Goal: Task Accomplishment & Management: Manage account settings

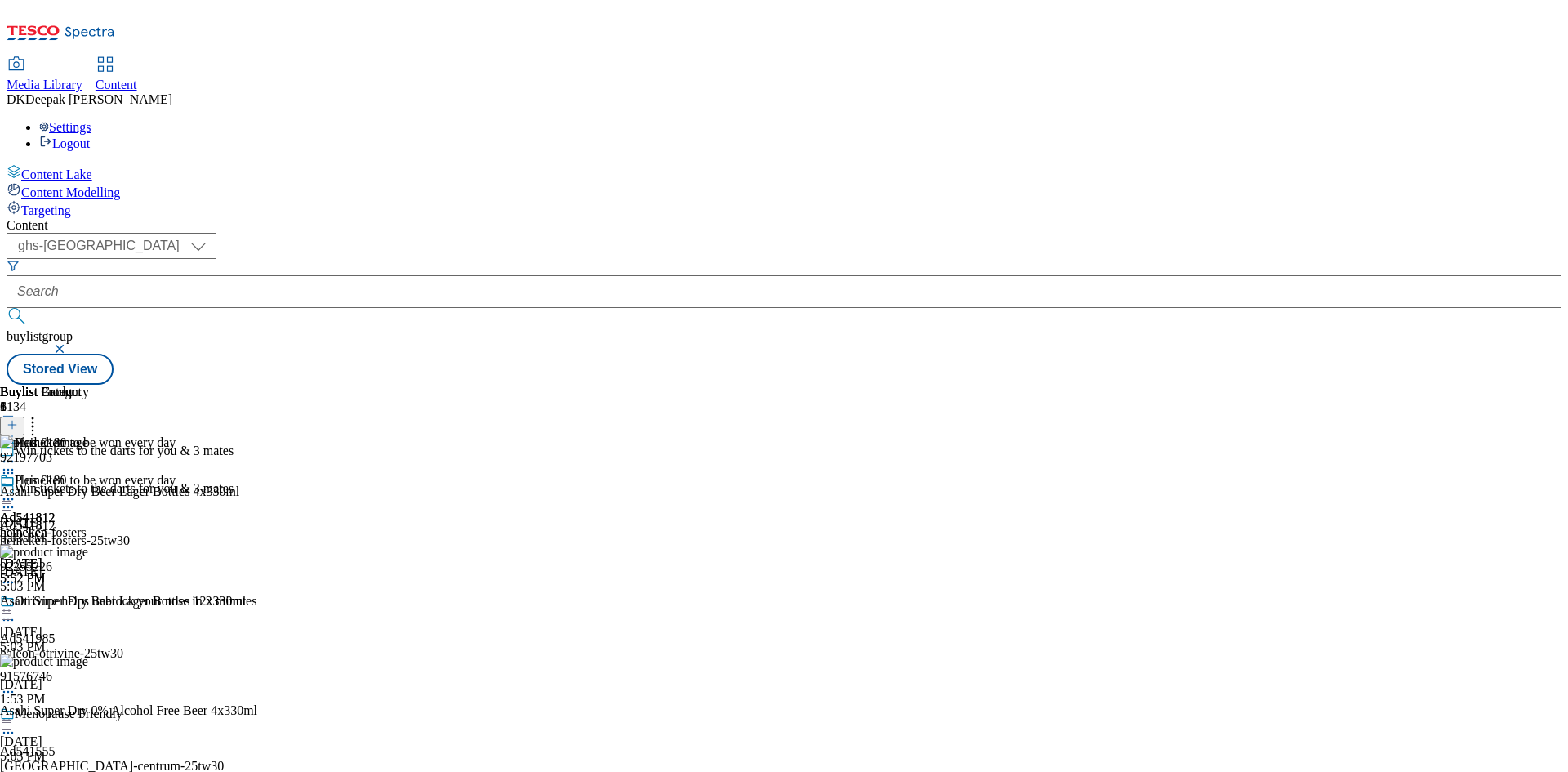
click at [216, 233] on select "ghs-roi ghs-[GEOGRAPHIC_DATA]" at bounding box center [111, 246] width 210 height 26
select select "ghs-roi"
click at [212, 233] on select "ghs-roi ghs-[GEOGRAPHIC_DATA]" at bounding box center [111, 246] width 210 height 26
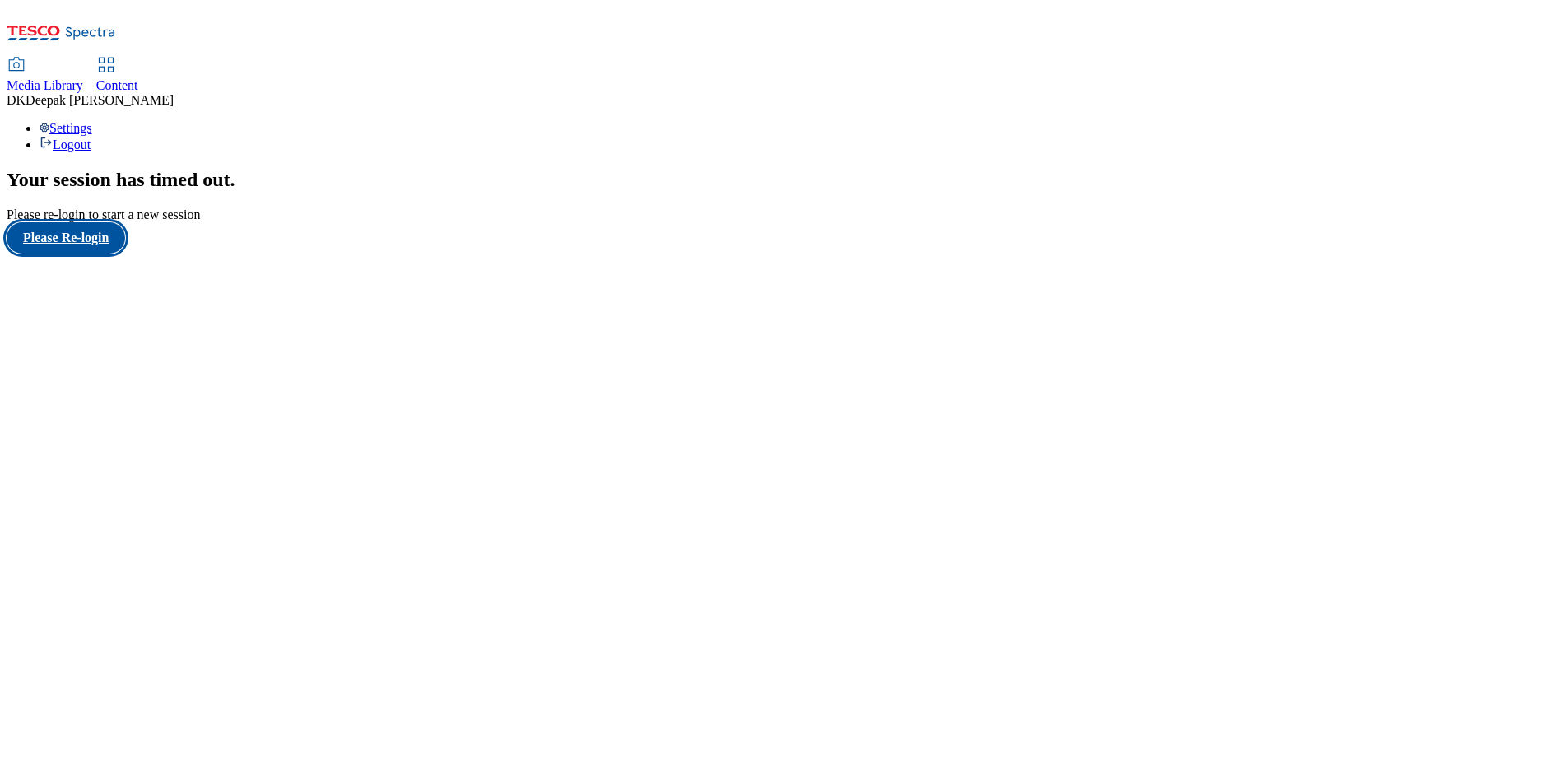
click at [102, 254] on button "Please Re-login" at bounding box center [65, 237] width 118 height 31
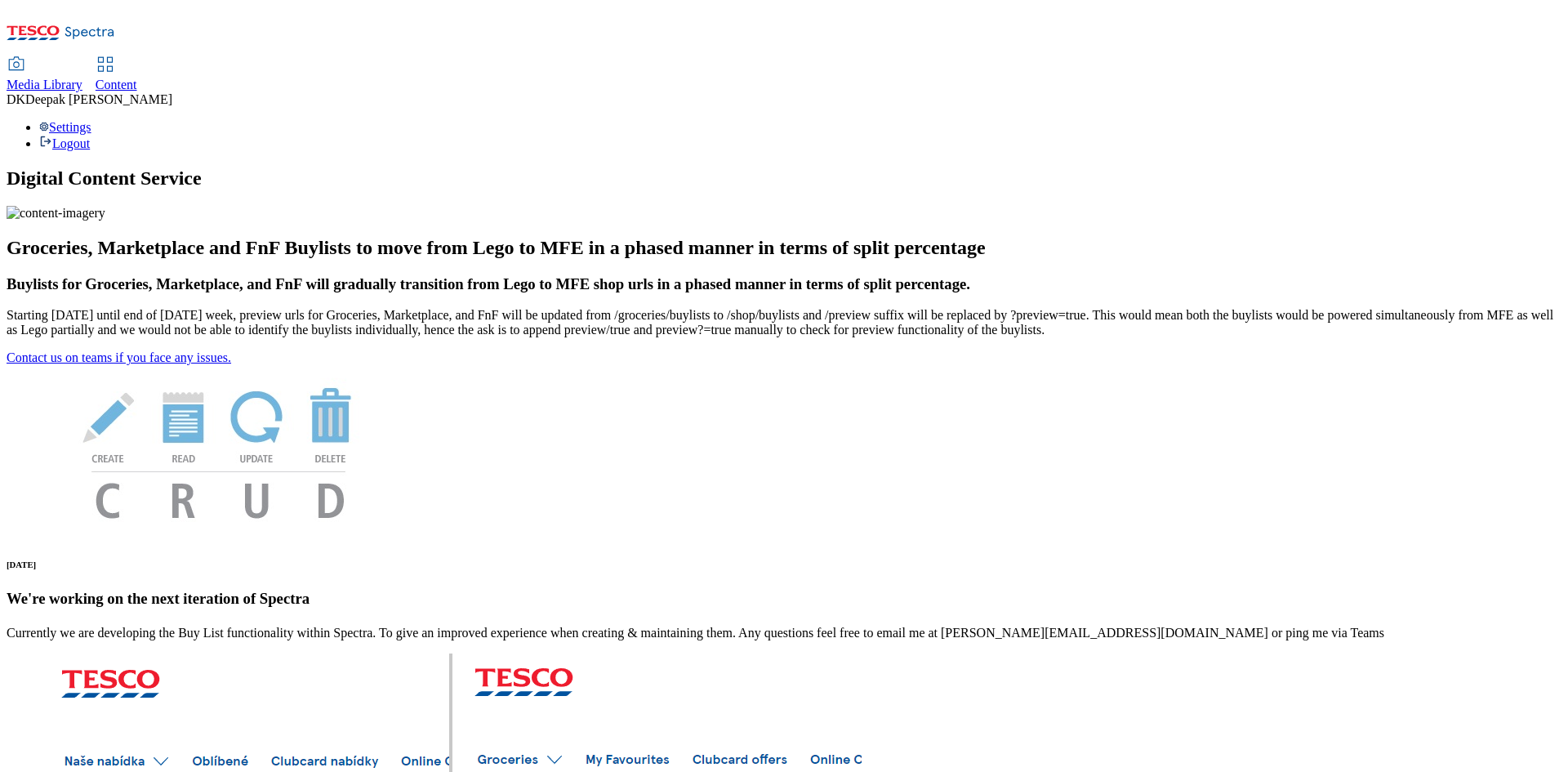
click at [137, 77] on span "Content" at bounding box center [116, 84] width 42 height 14
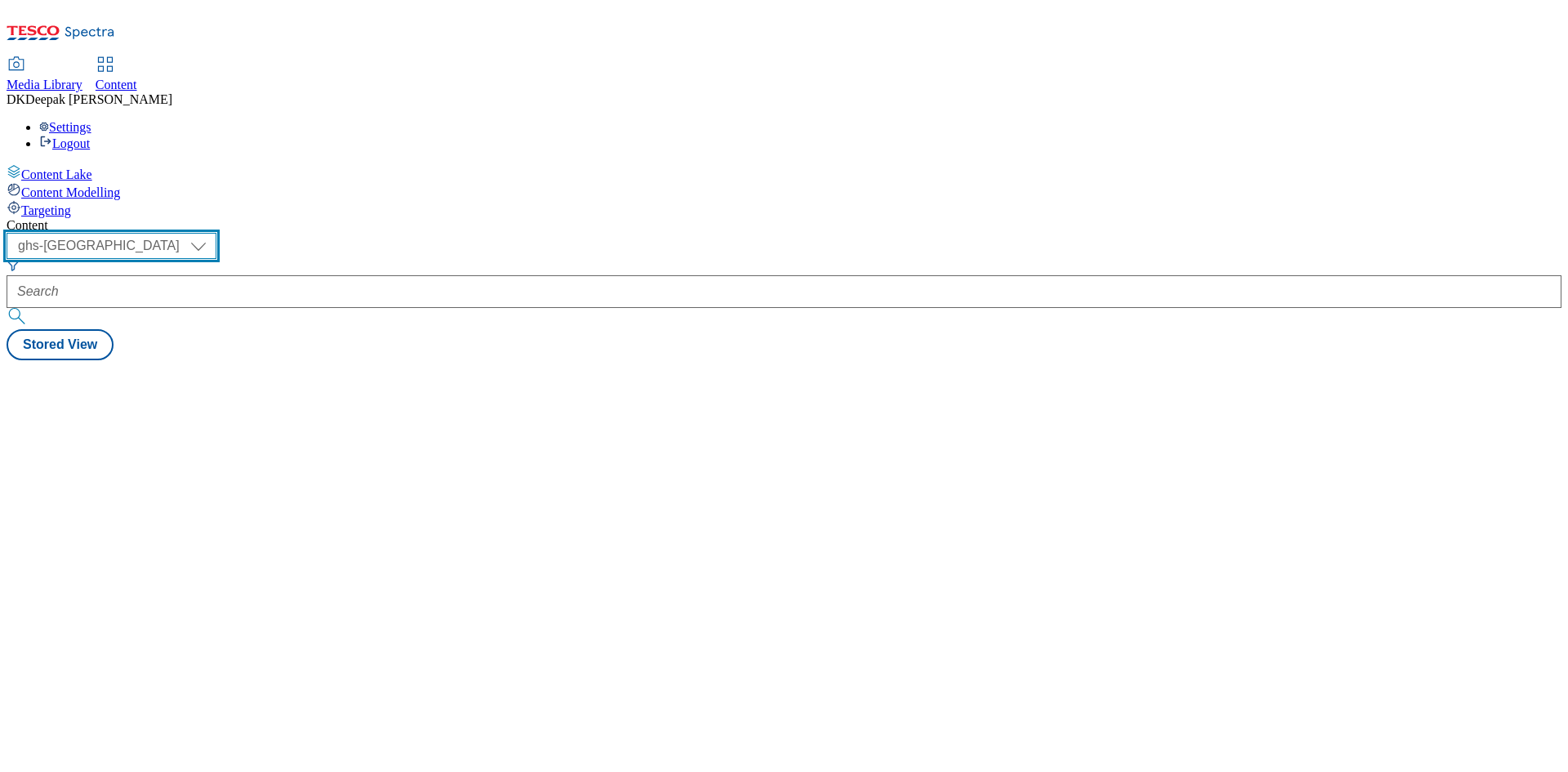
click at [216, 233] on select "ghs-roi ghs-[GEOGRAPHIC_DATA]" at bounding box center [111, 246] width 210 height 26
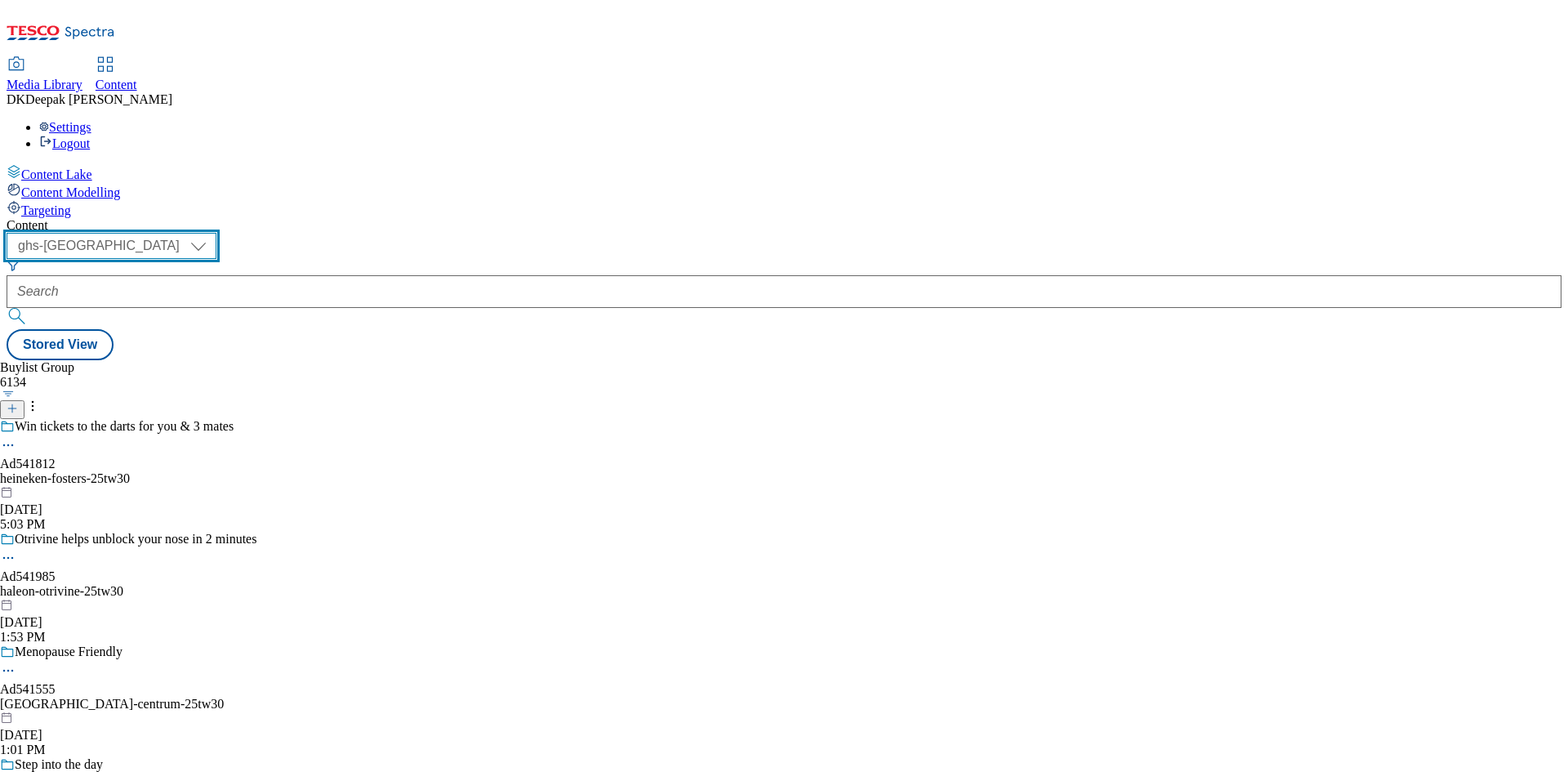
select select "ghs-roi"
click at [212, 233] on select "ghs-roi ghs-[GEOGRAPHIC_DATA]" at bounding box center [111, 246] width 210 height 26
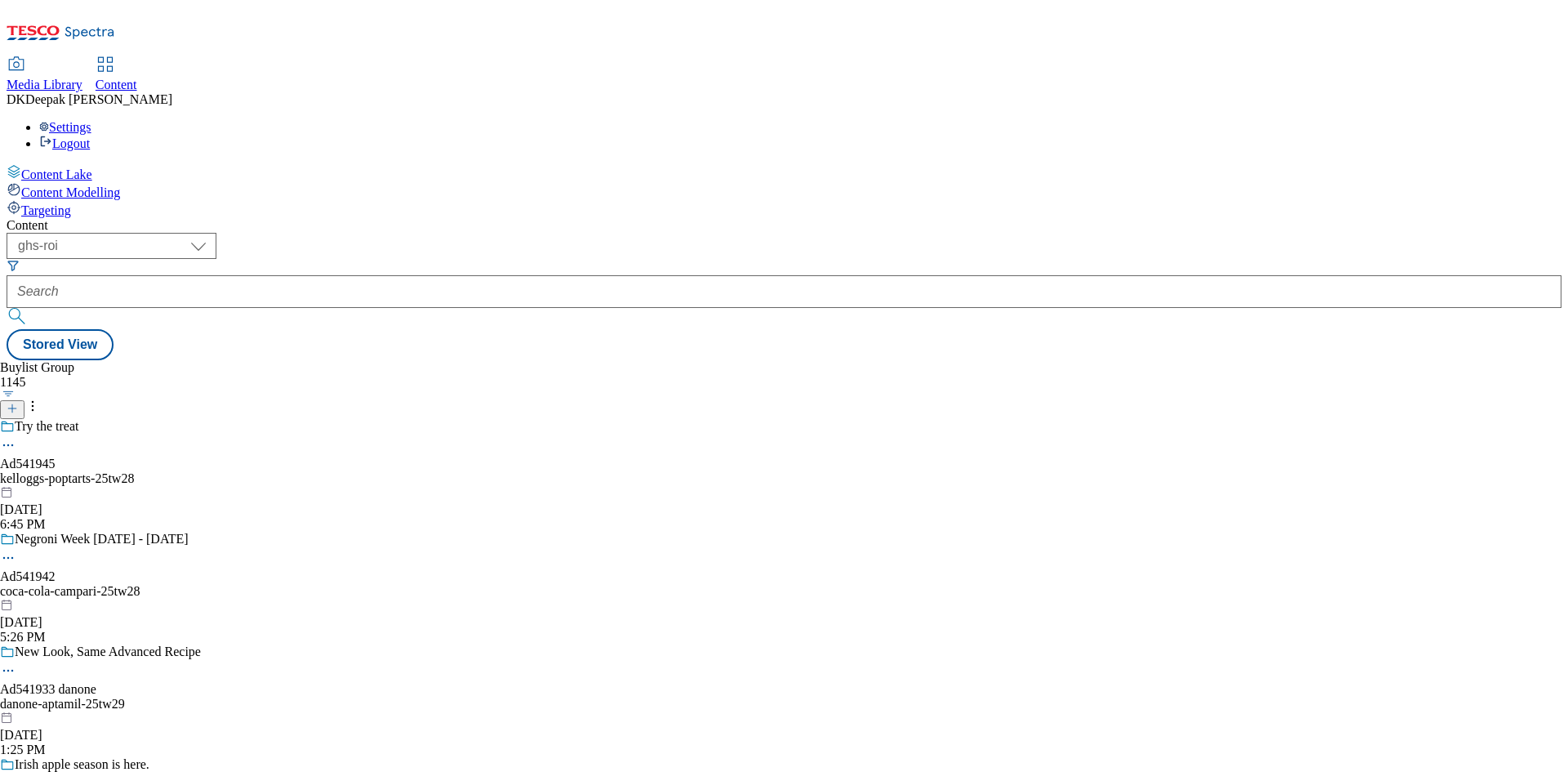
click at [18, 403] on icon at bounding box center [12, 408] width 12 height 12
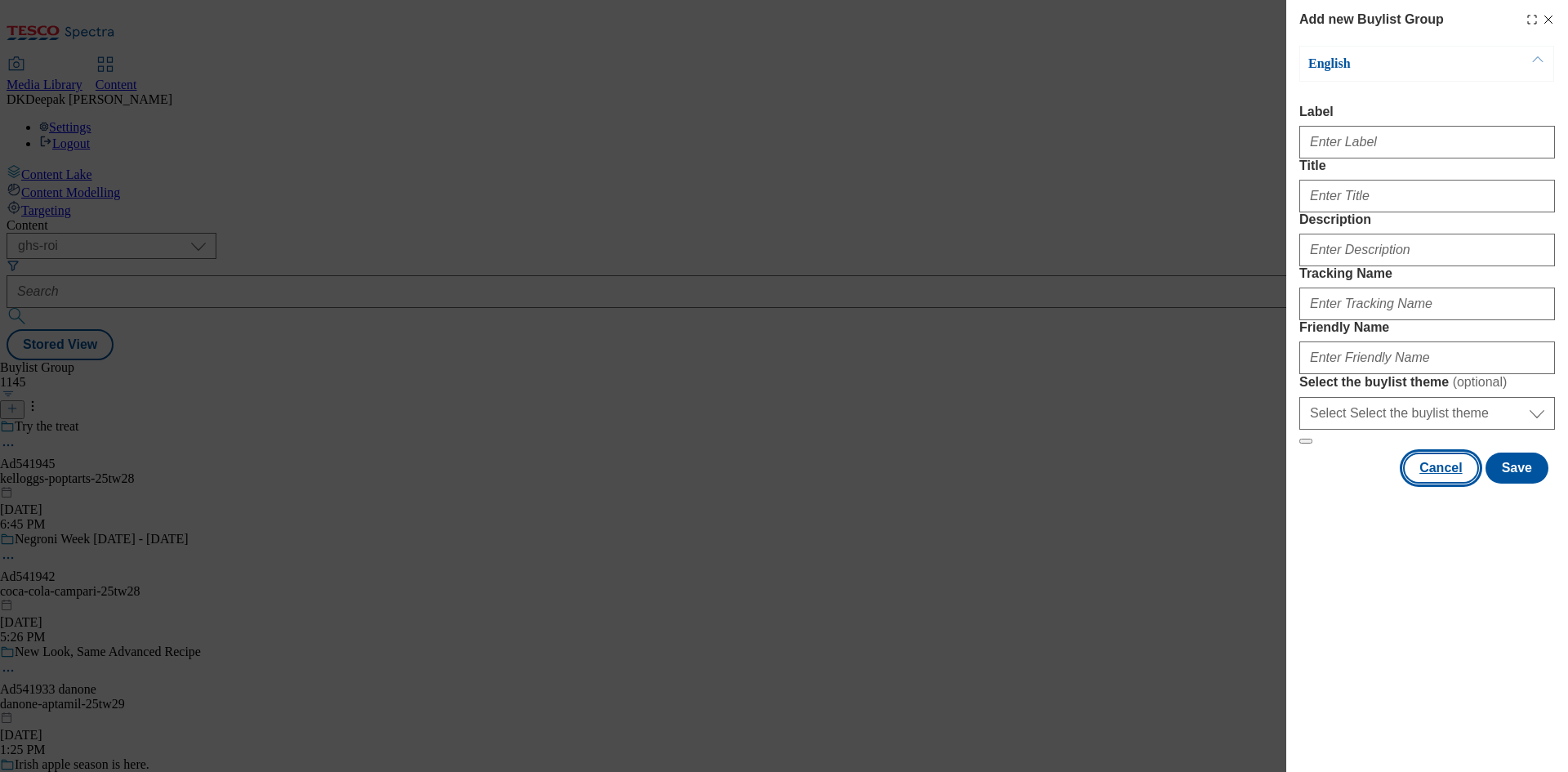
click at [1435, 484] on button "Cancel" at bounding box center [1441, 467] width 75 height 31
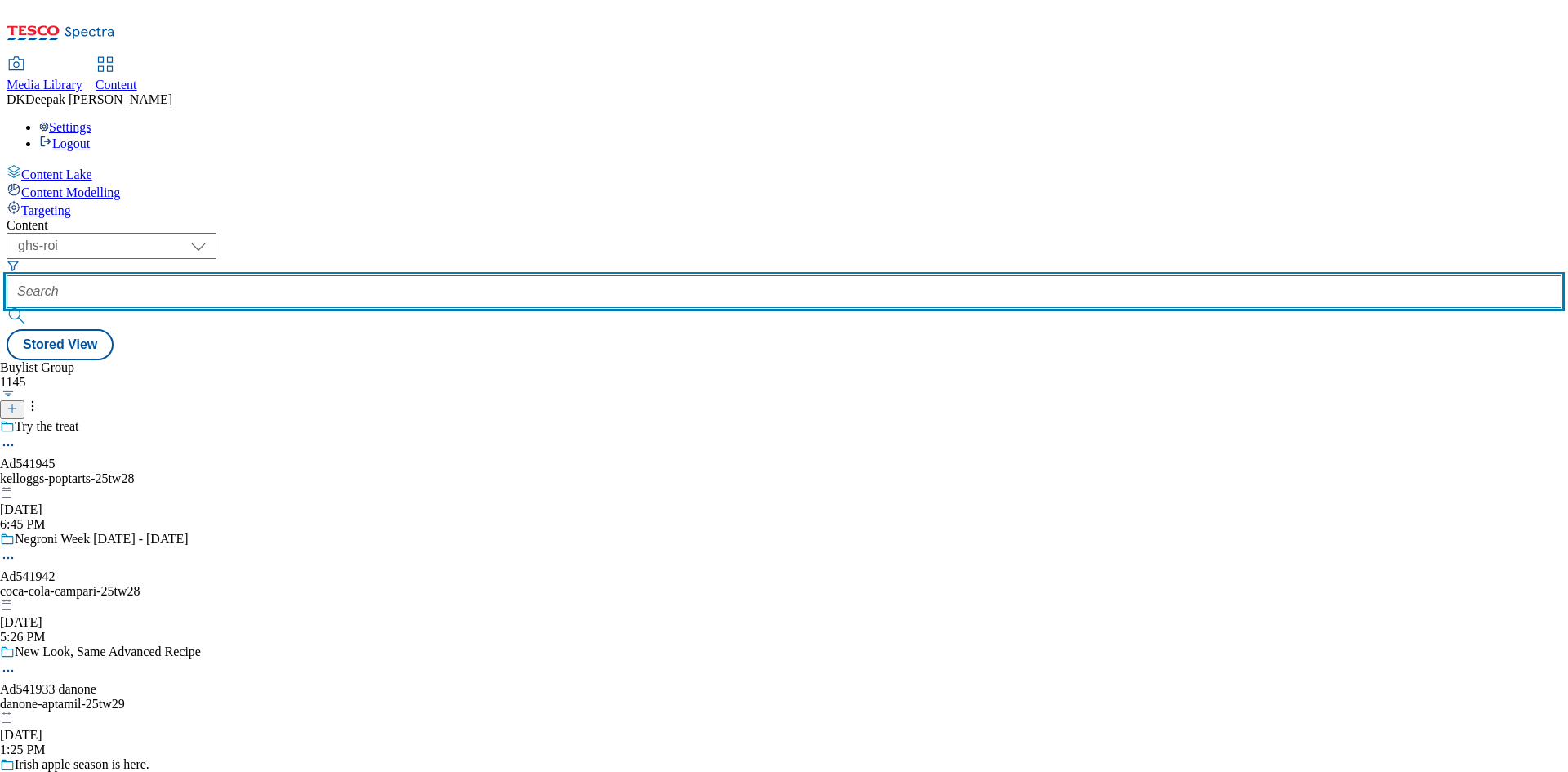
click at [407, 276] on input "text" at bounding box center [784, 292] width 1555 height 33
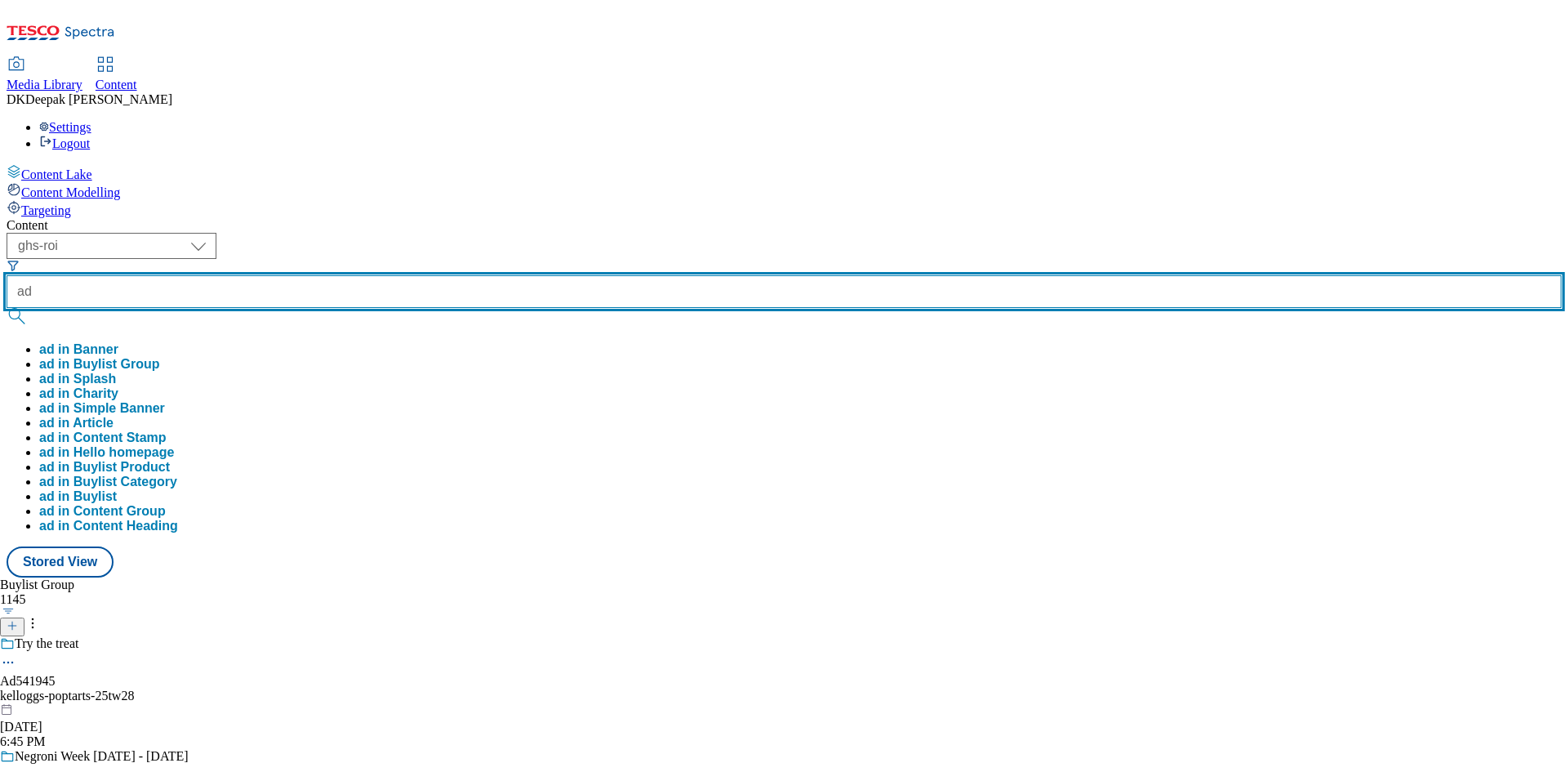
paste input "541945"
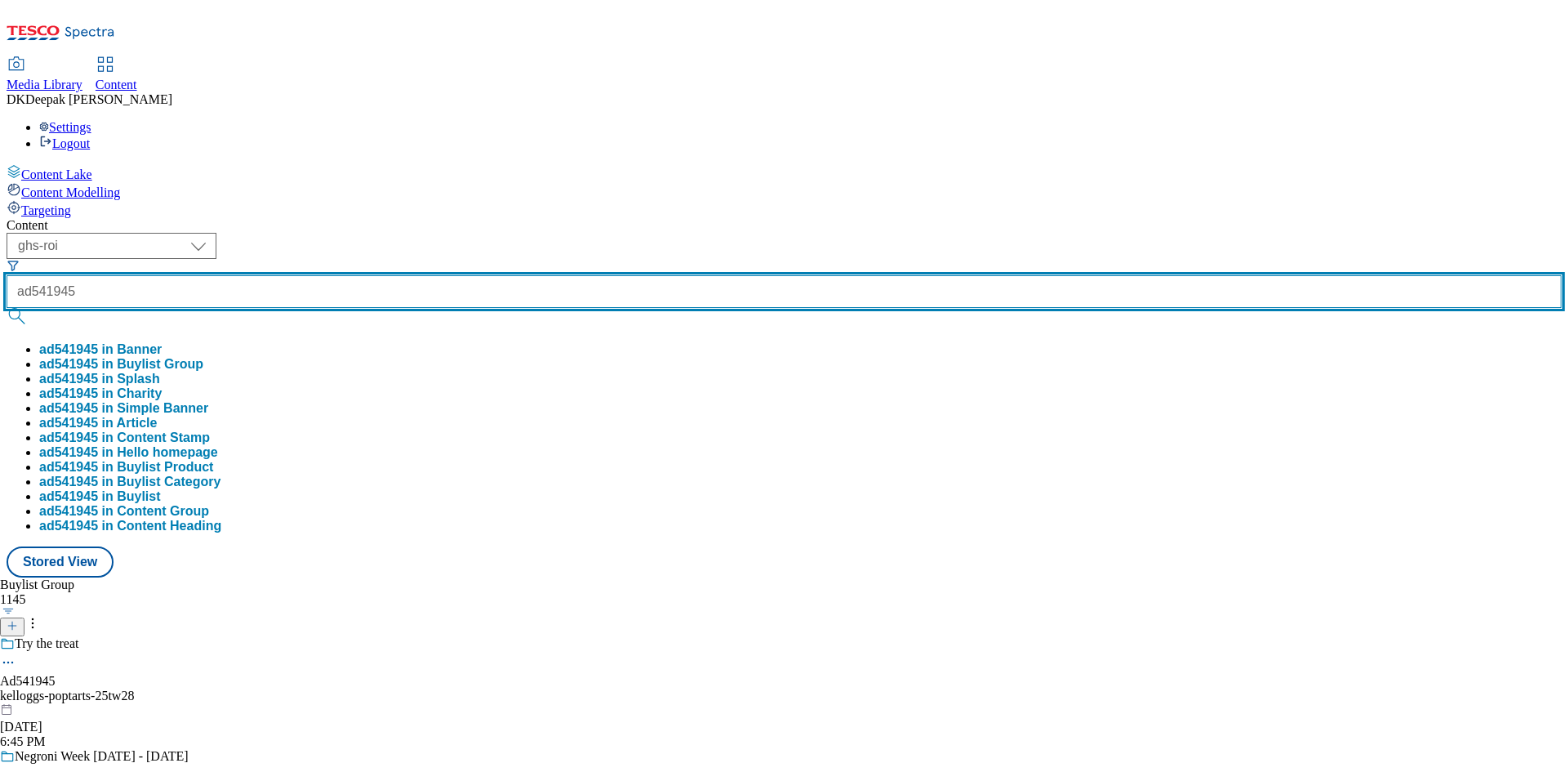
type input "ad541945"
click at [6, 308] on button "submit" at bounding box center [17, 316] width 23 height 16
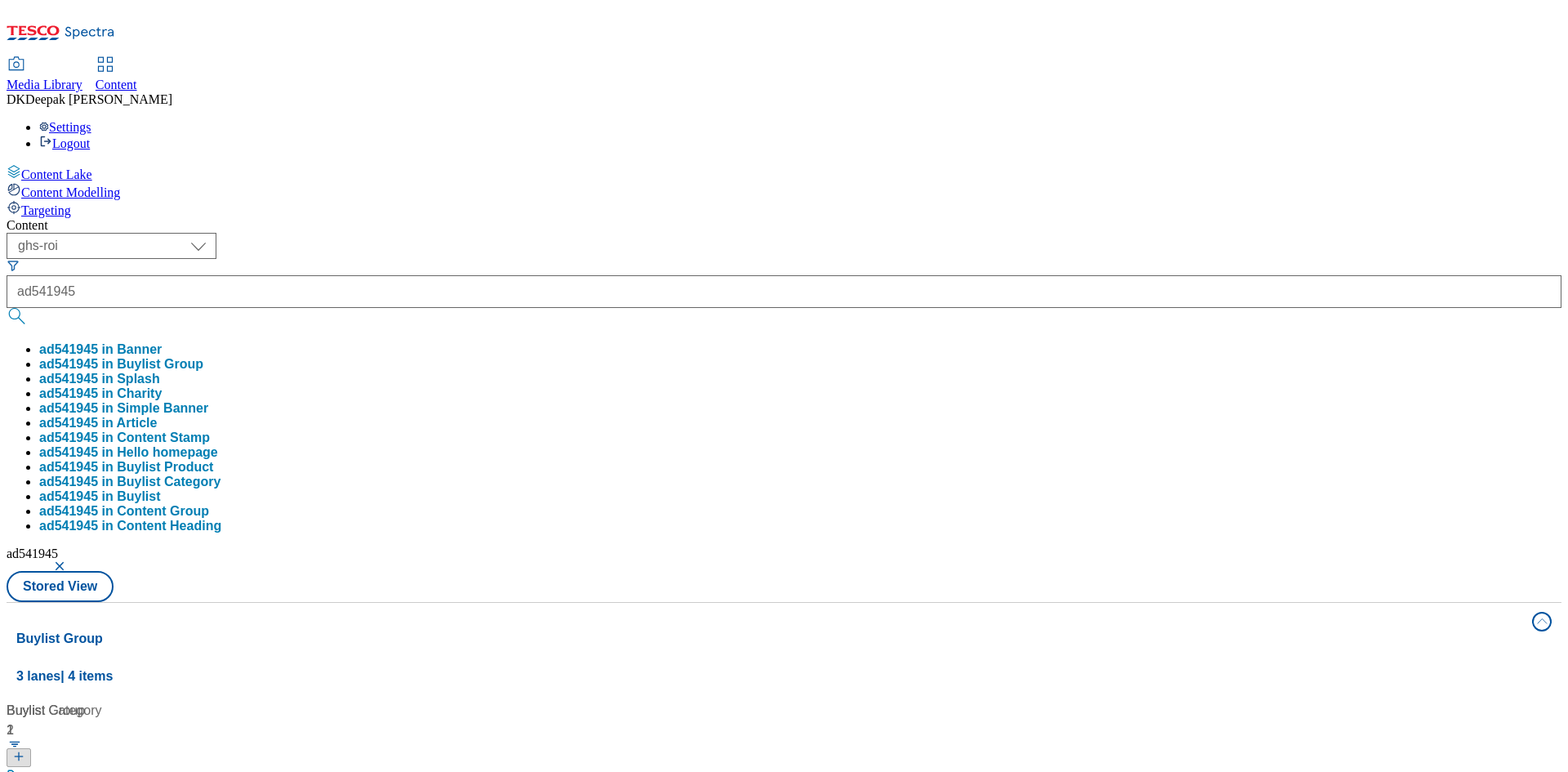
click at [77, 218] on div "Content Lake Content Modelling Targeting" at bounding box center [784, 190] width 1555 height 54
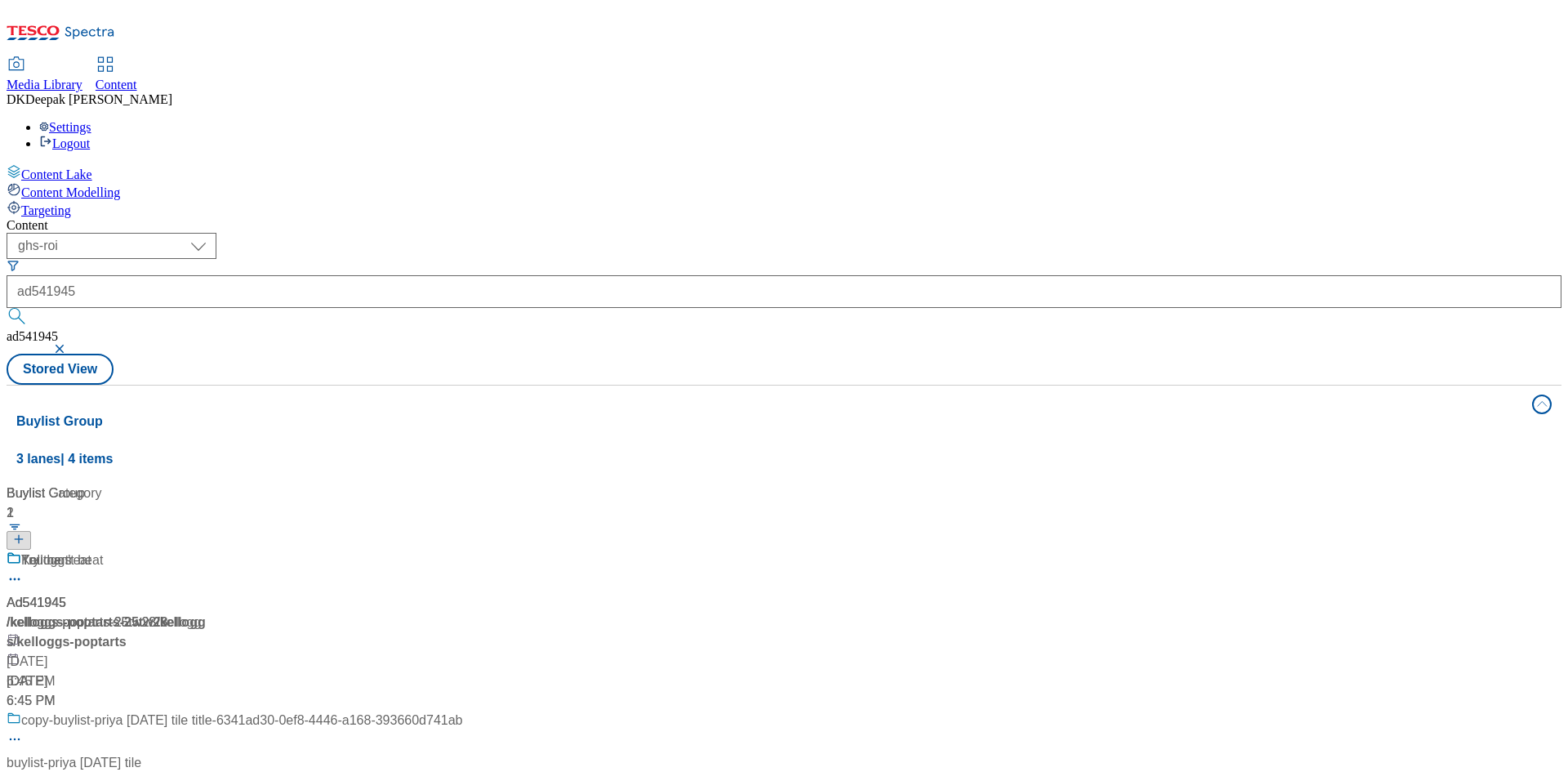
click at [416, 550] on div "You can't beat" at bounding box center [234, 571] width 456 height 43
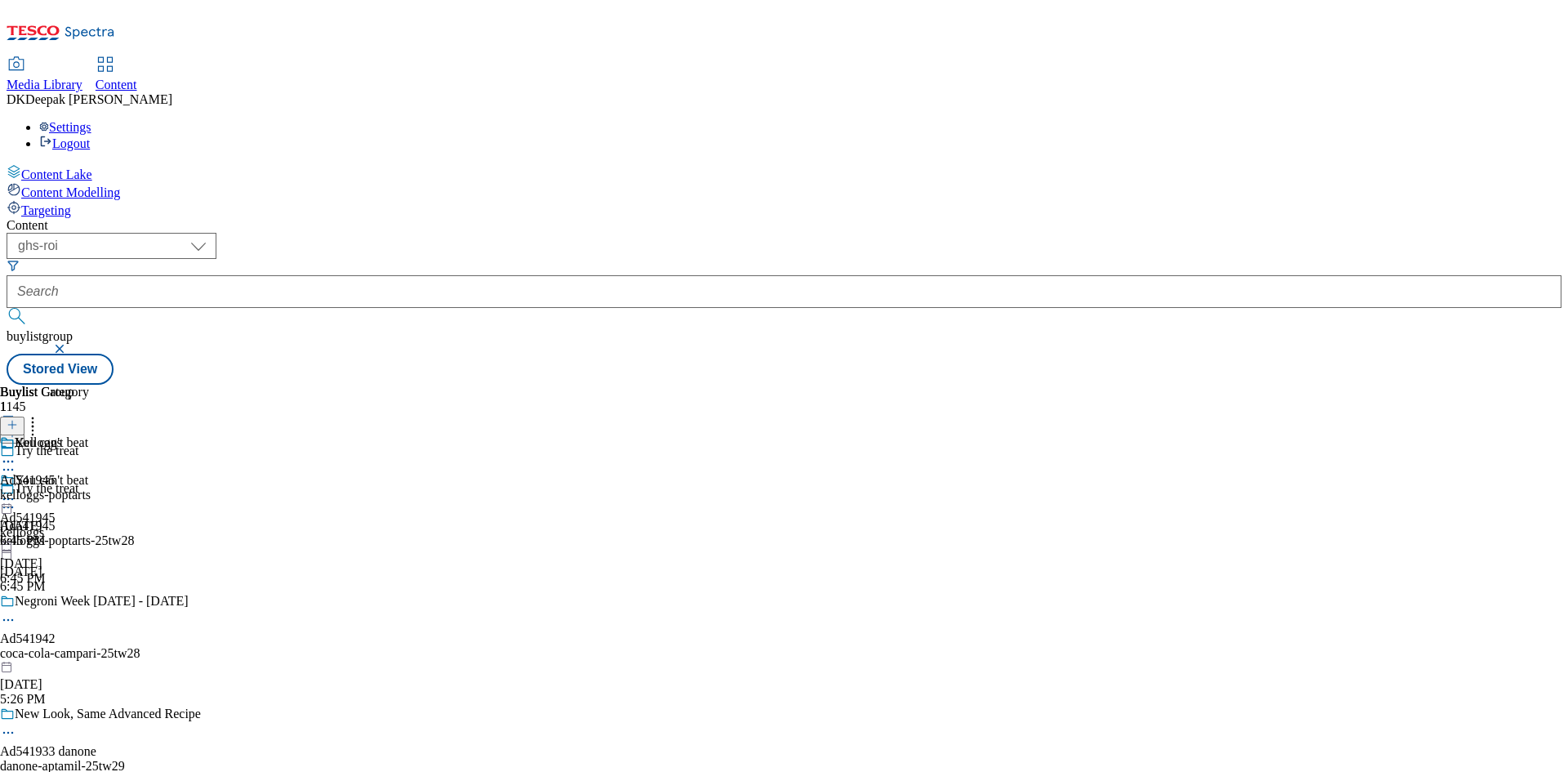
click at [16, 499] on icon at bounding box center [8, 507] width 16 height 16
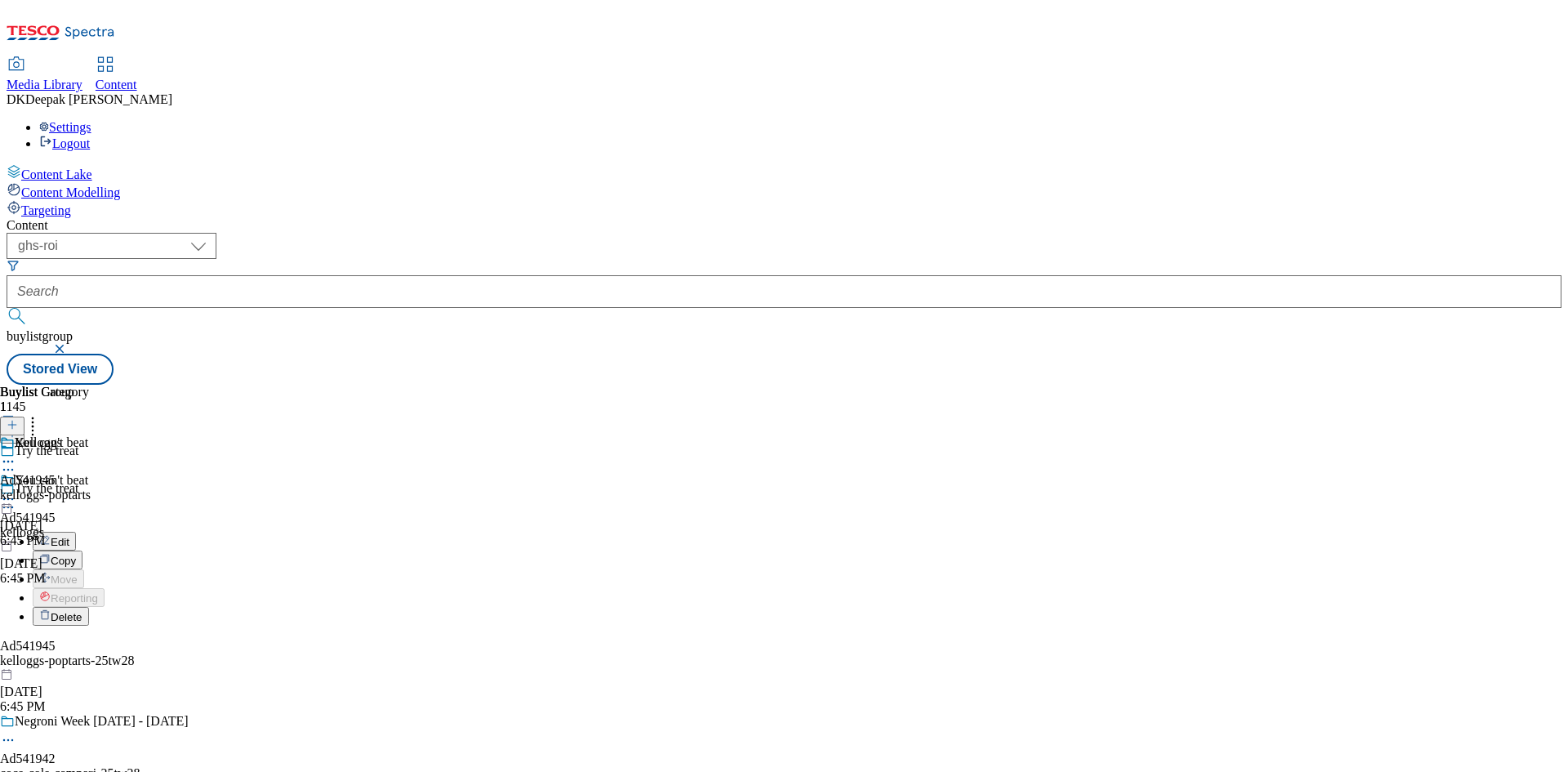
click at [76, 532] on button "Edit" at bounding box center [55, 541] width 44 height 19
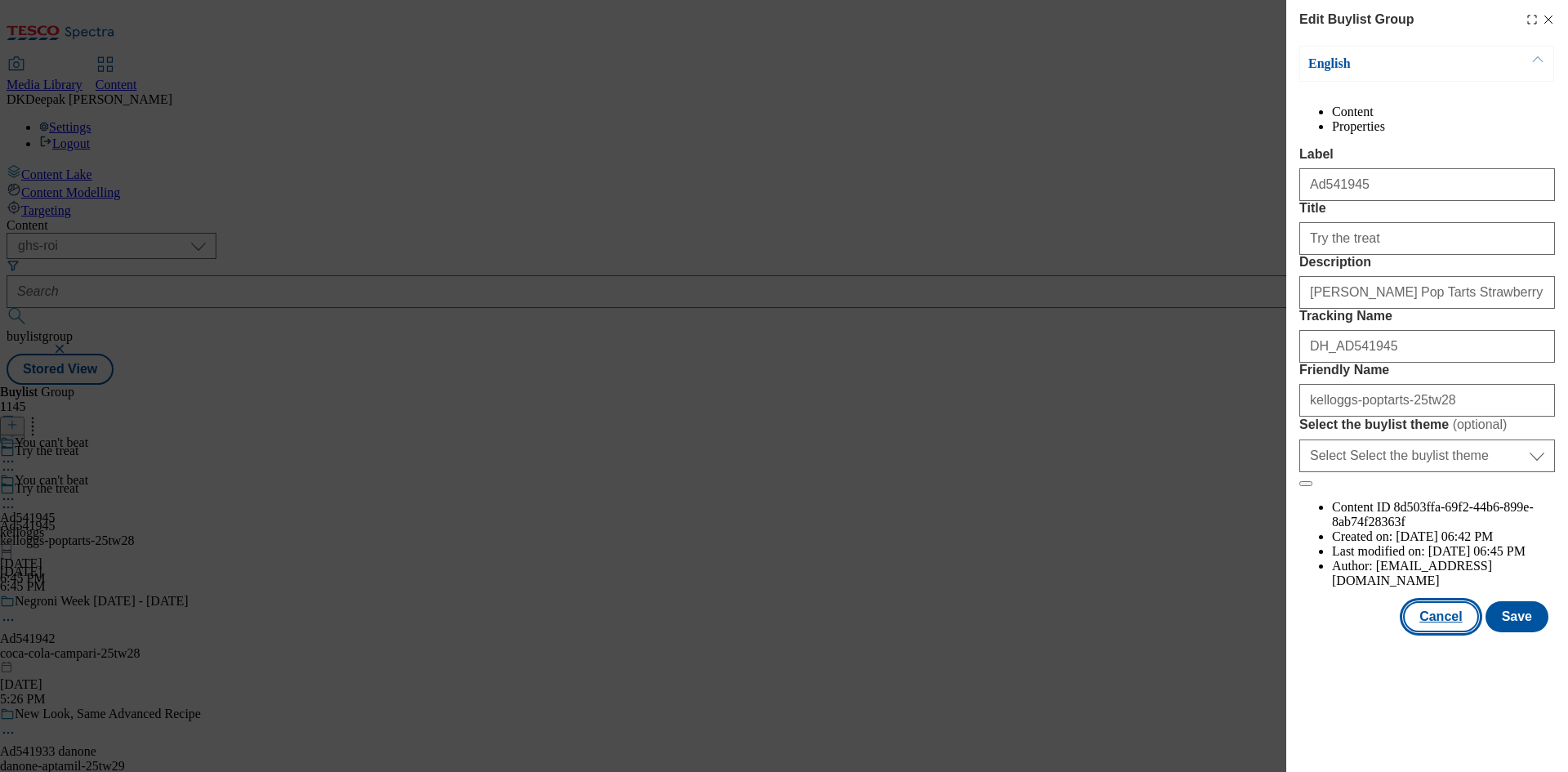
click at [1458, 632] on button "Cancel" at bounding box center [1441, 617] width 75 height 31
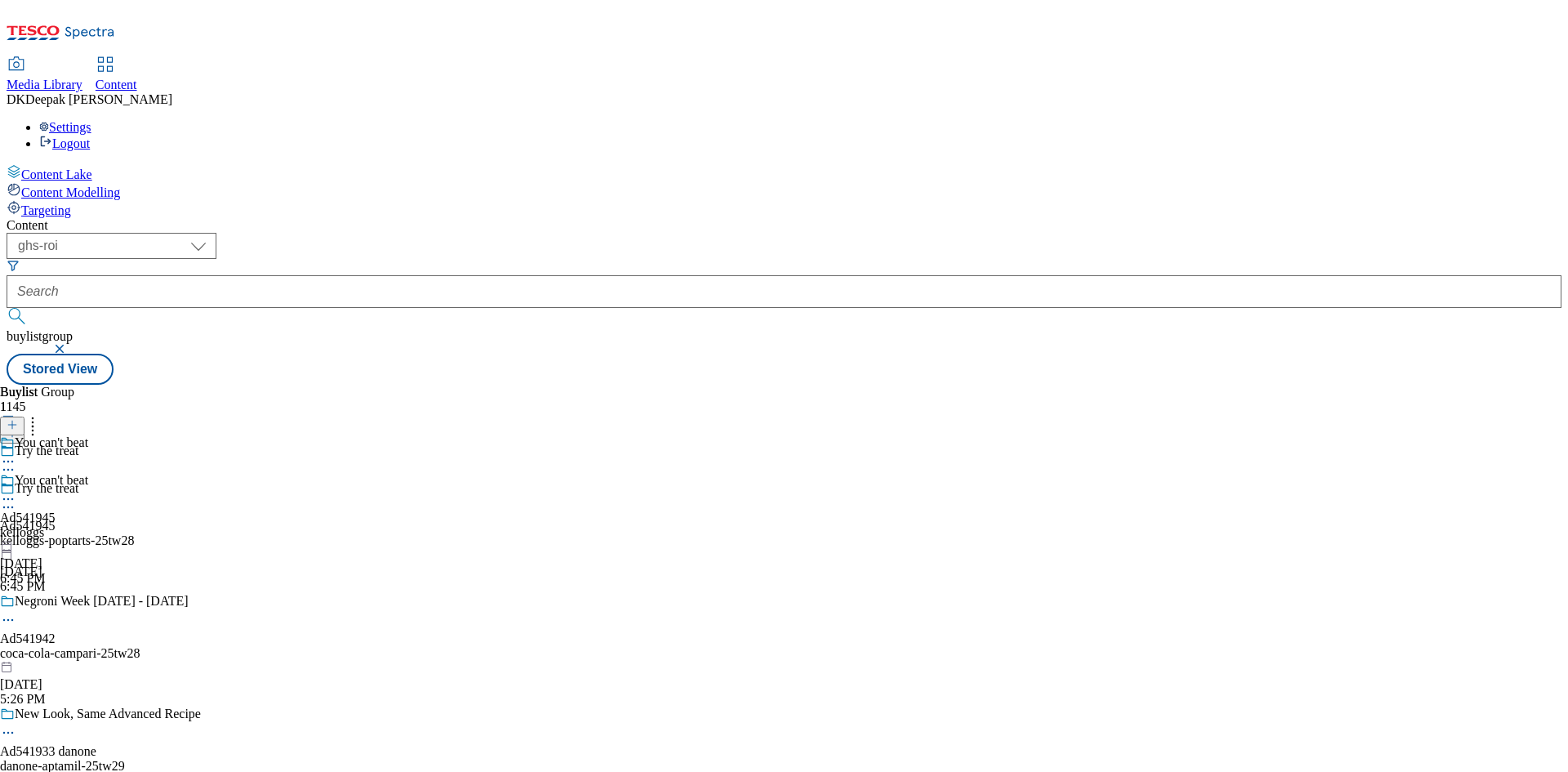
click at [88, 525] on div "kelloggs" at bounding box center [44, 532] width 88 height 15
click at [16, 491] on icon at bounding box center [8, 499] width 16 height 16
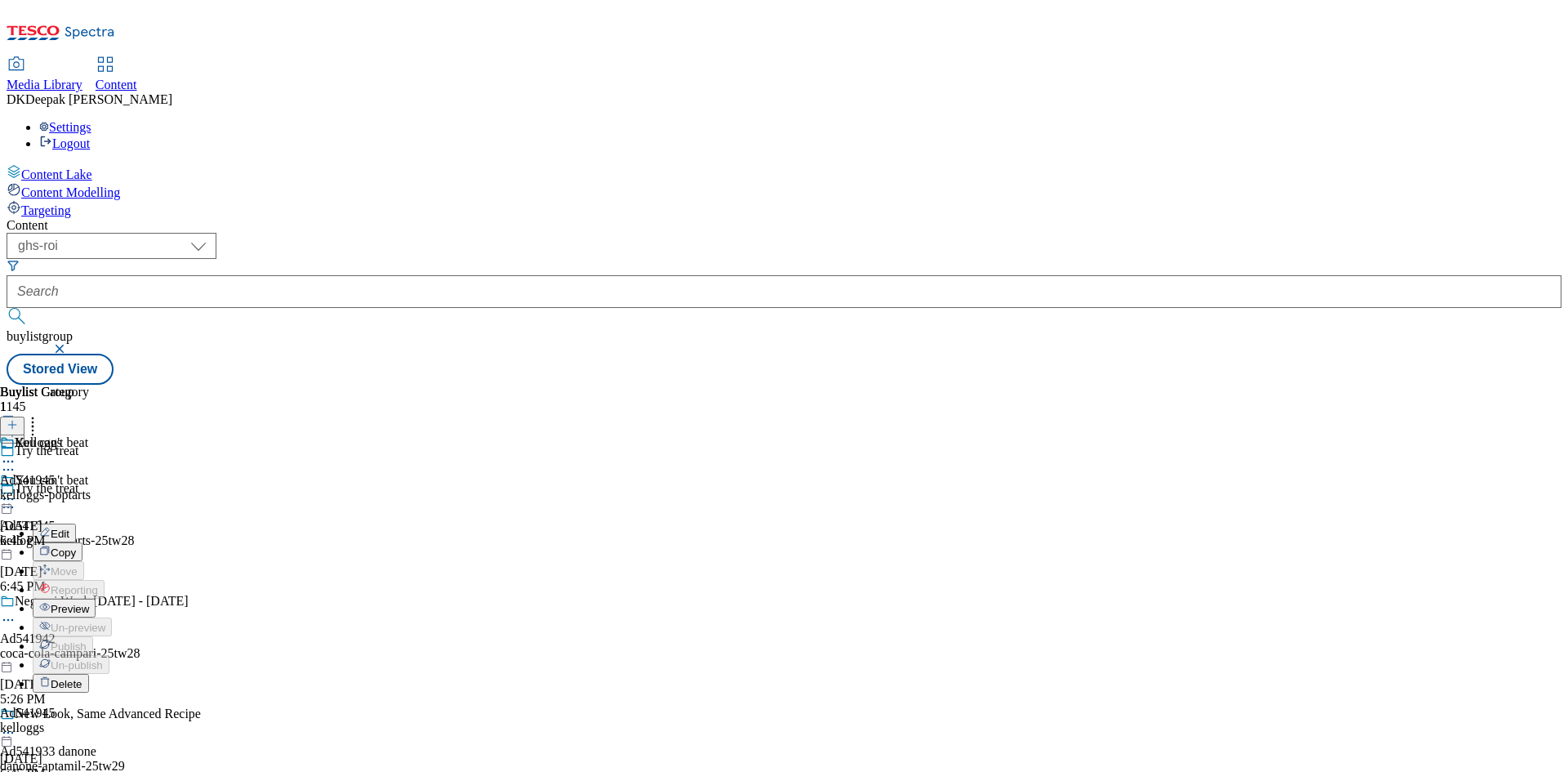
click at [76, 524] on button "Edit" at bounding box center [55, 533] width 44 height 19
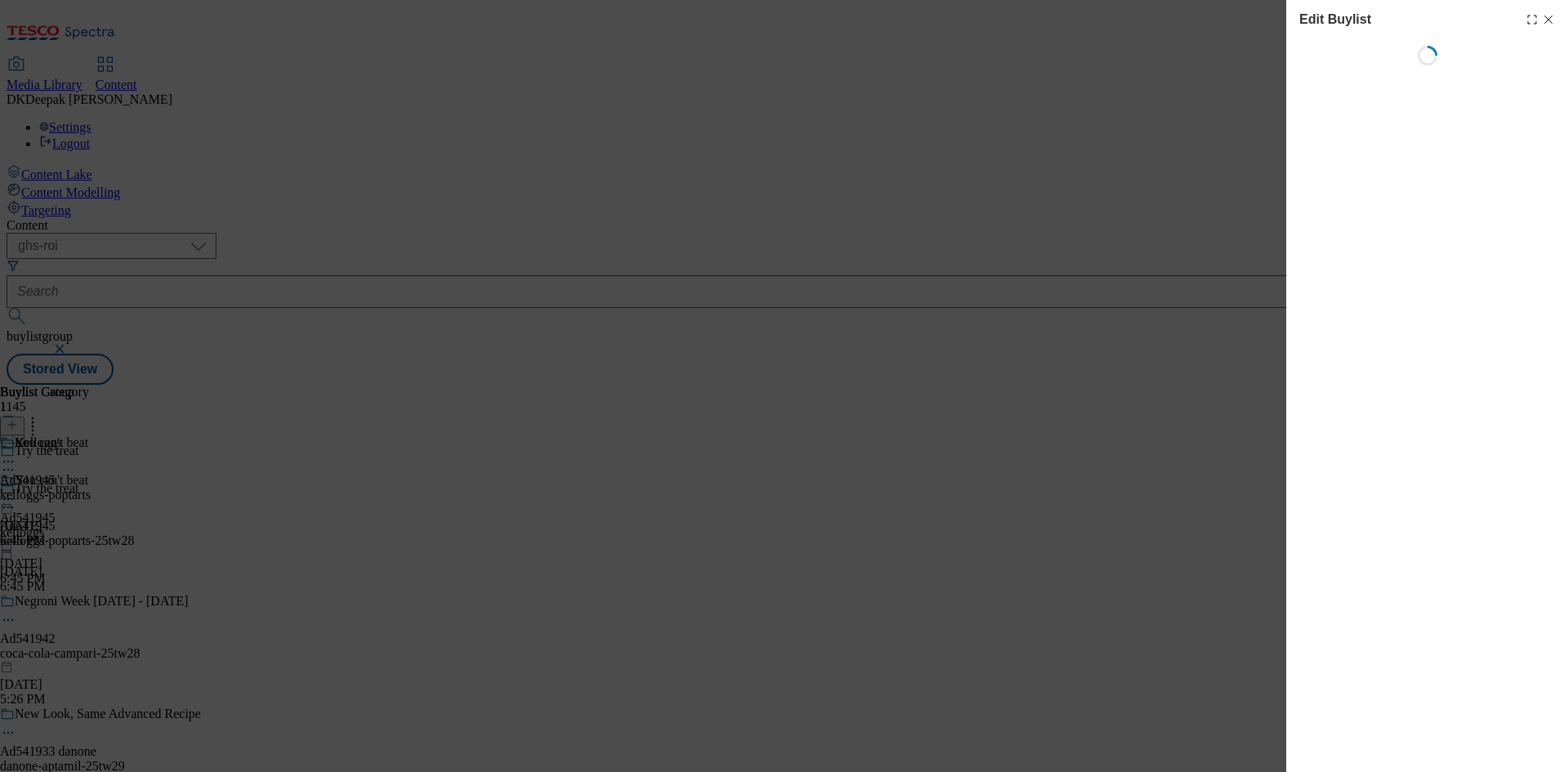
select select "tactical"
select select "supplier funded short term 1-3 weeks"
select select "dunnhumby"
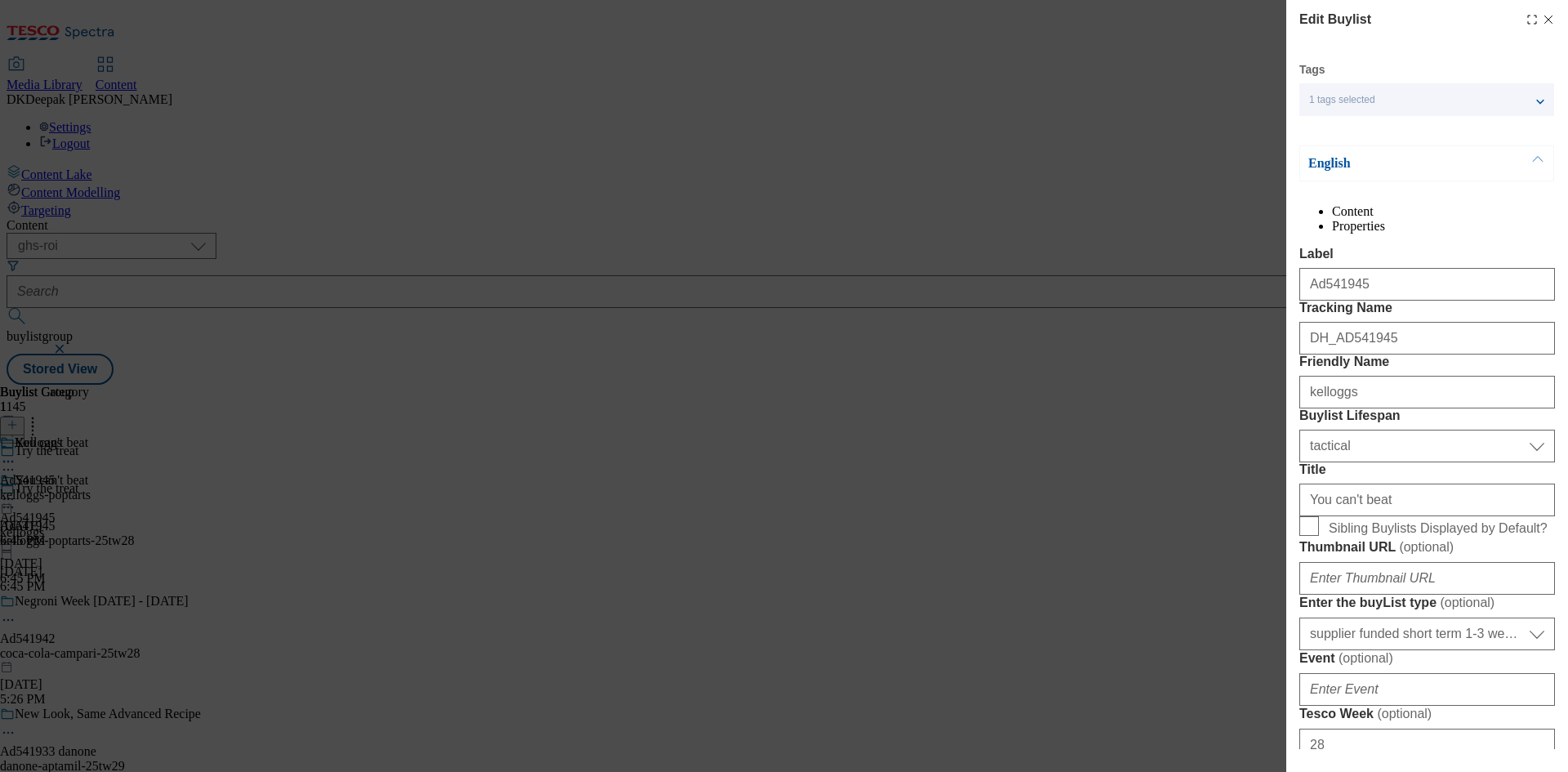
select select "Banner"
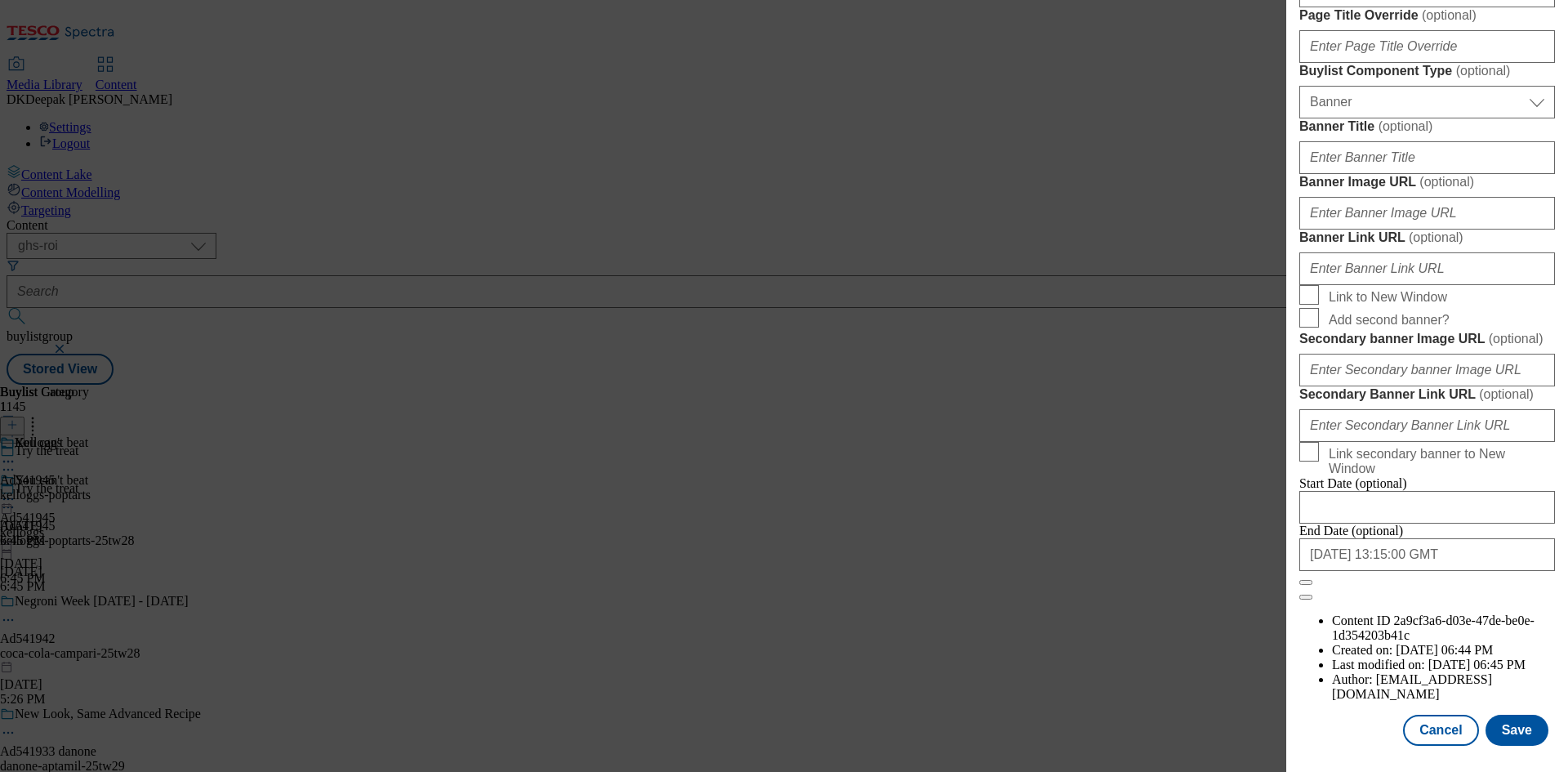
scroll to position [1522, 0]
drag, startPoint x: 1418, startPoint y: 727, endPoint x: 1403, endPoint y: 707, distance: 25.0
click at [1418, 727] on button "Cancel" at bounding box center [1441, 730] width 75 height 31
select select "tactical"
select select "supplier funded short term 1-3 weeks"
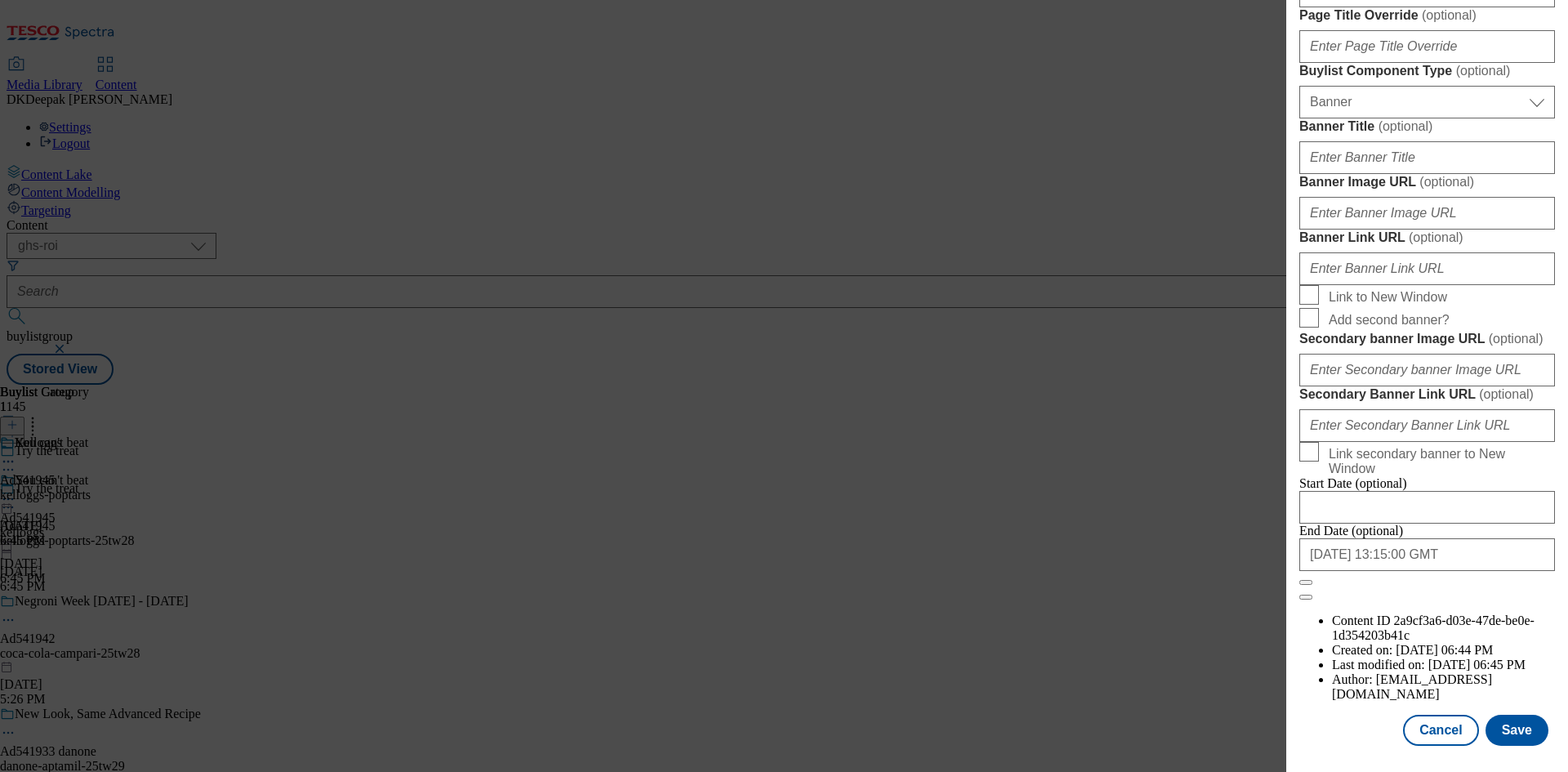
select select "dunnhumby"
select select "Banner"
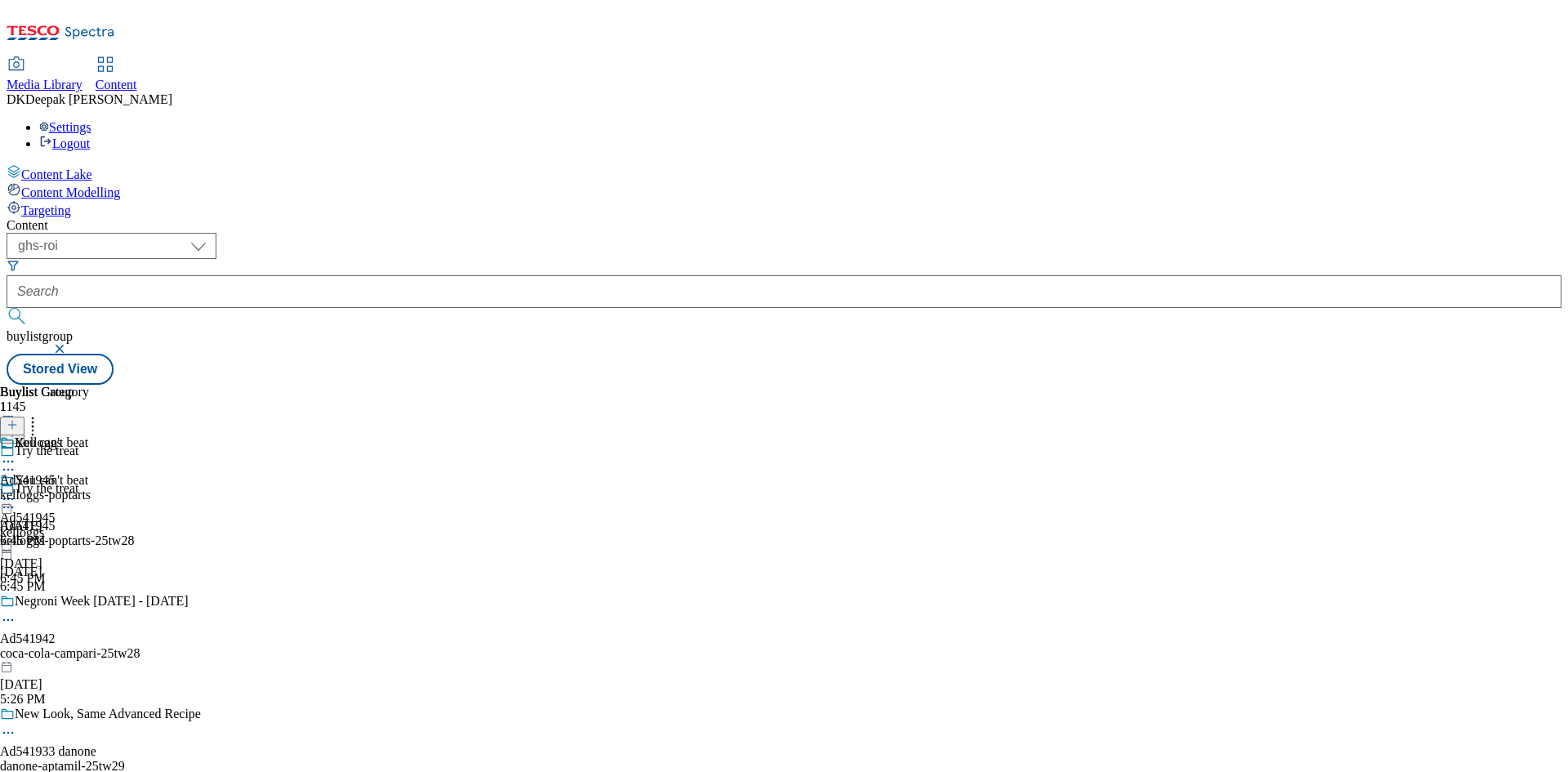
scroll to position [1237, 0]
click at [91, 487] on div "kelloggs-poptarts" at bounding box center [45, 495] width 91 height 15
click at [10, 498] on circle at bounding box center [8, 499] width 3 height 3
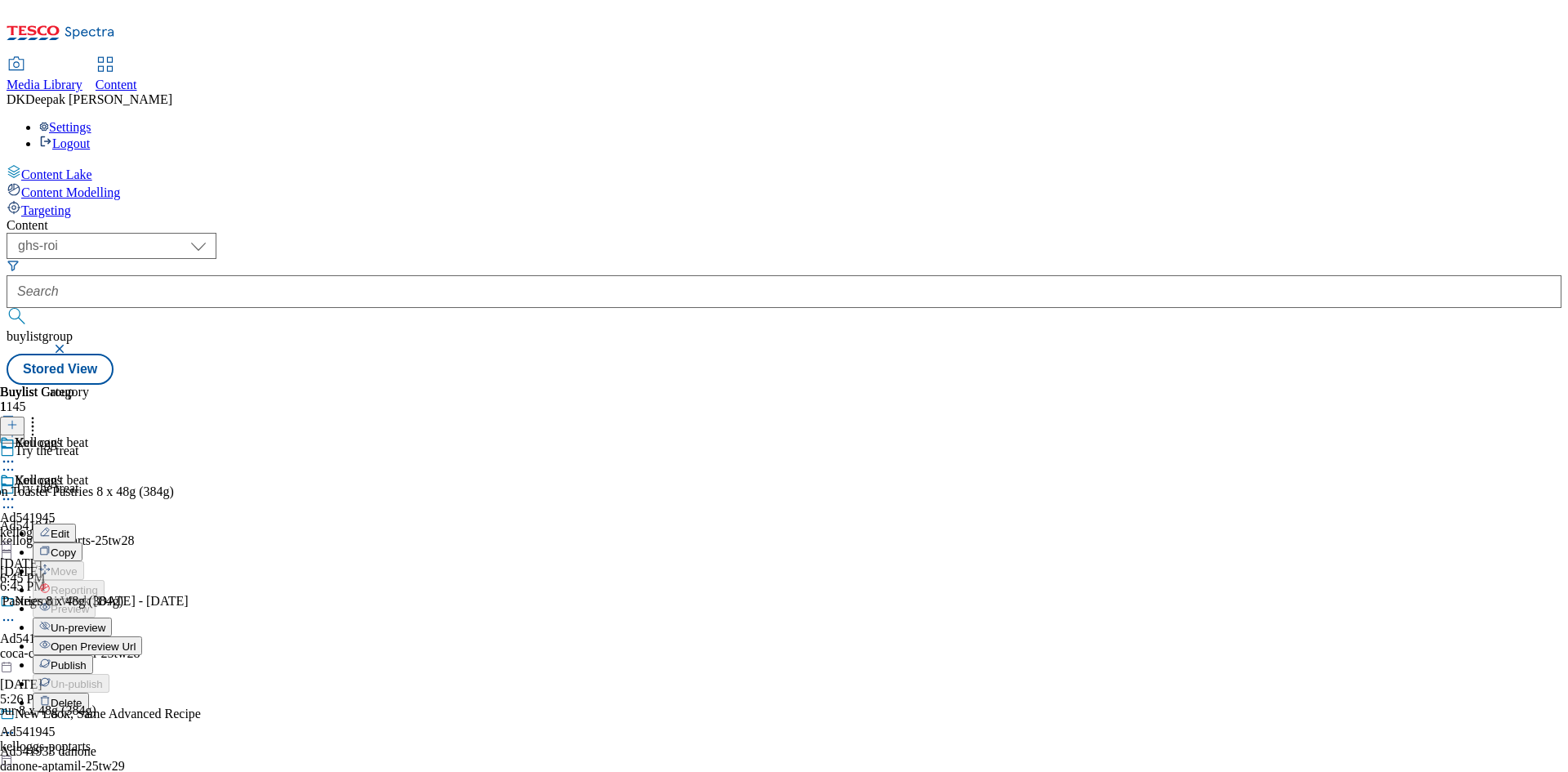
click at [76, 524] on button "Edit" at bounding box center [55, 533] width 44 height 19
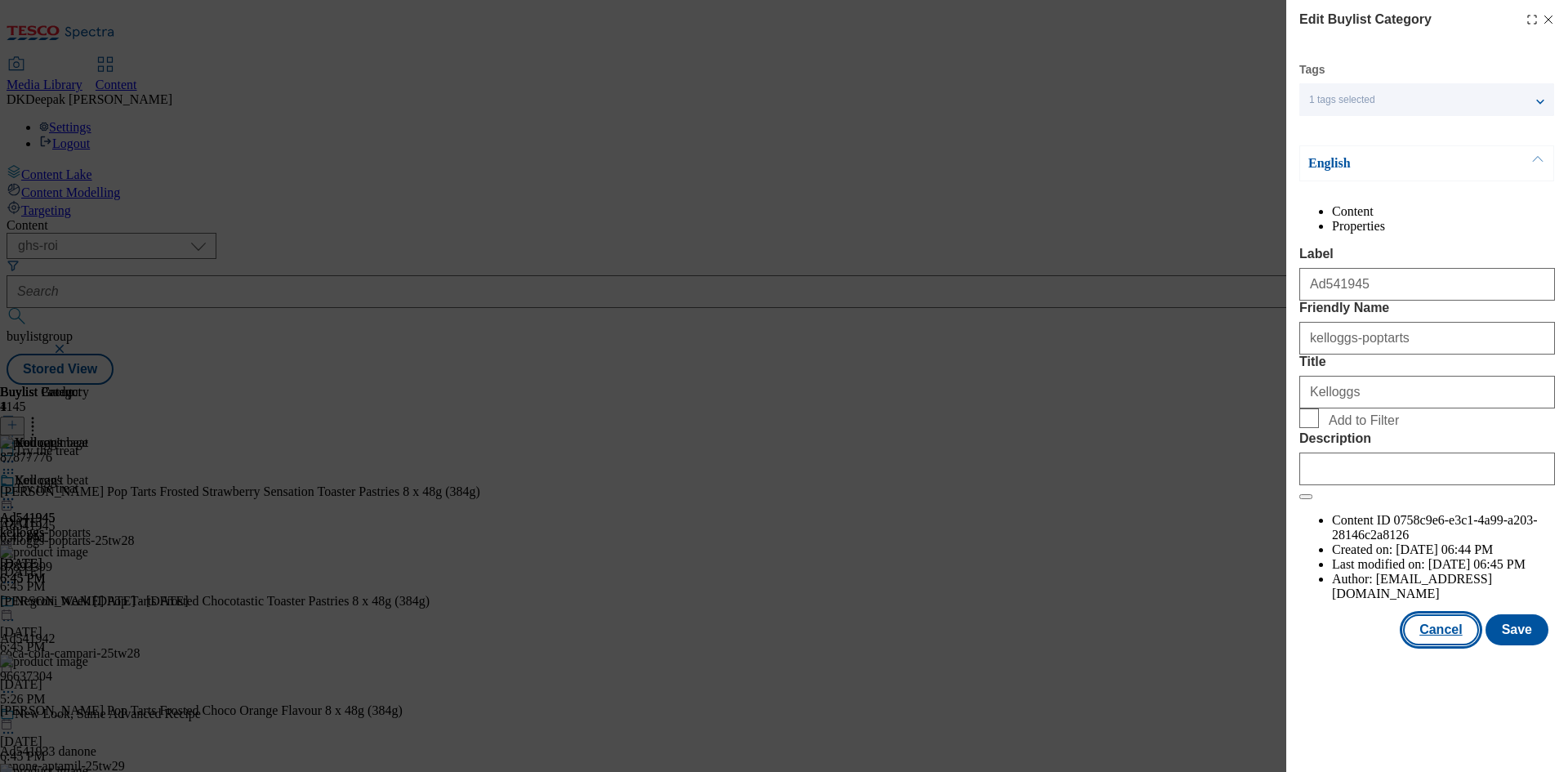
click at [1449, 645] on button "Cancel" at bounding box center [1441, 629] width 75 height 31
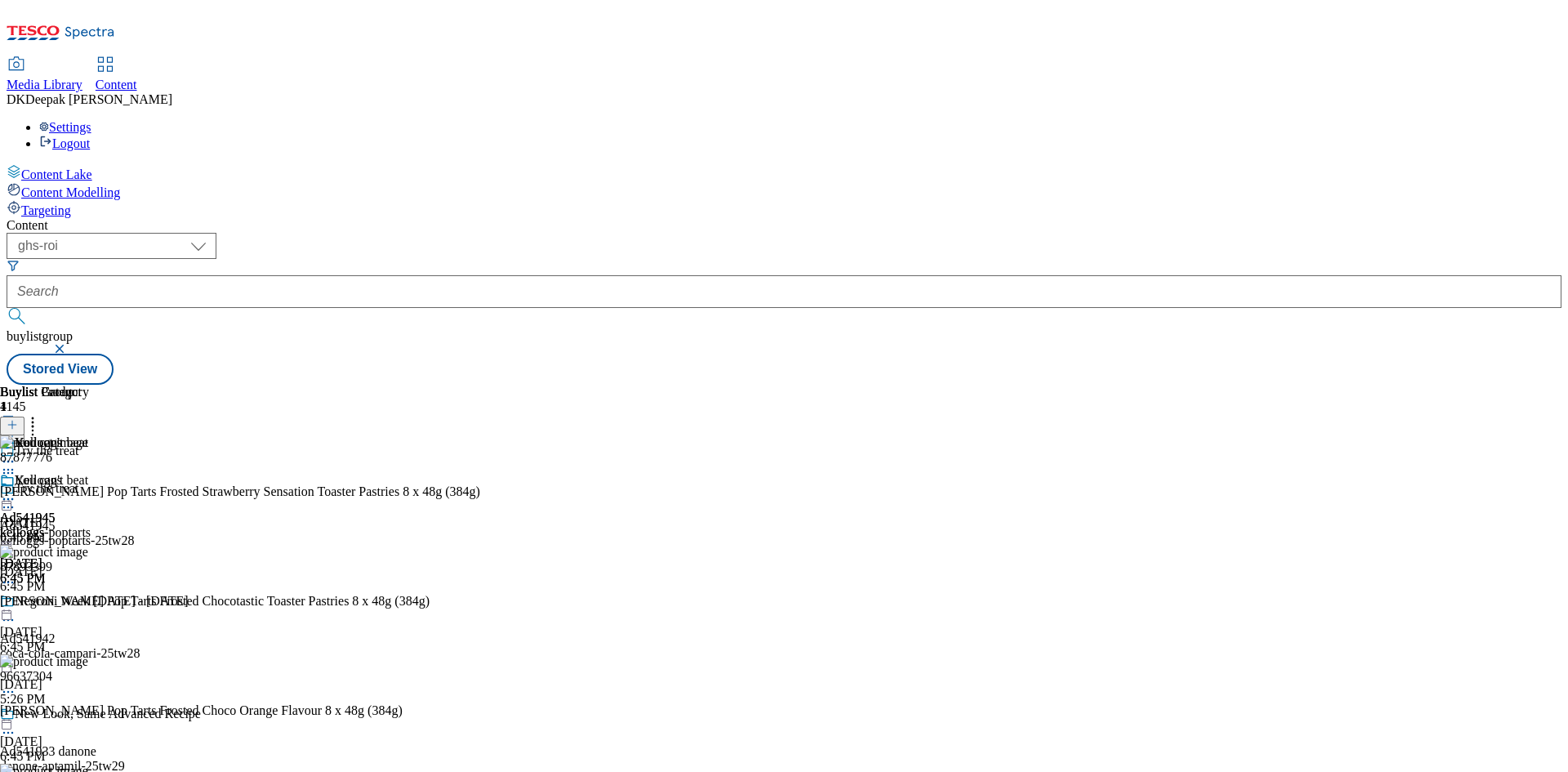
click at [16, 491] on icon at bounding box center [8, 499] width 16 height 16
click at [136, 640] on span "Open Preview Url" at bounding box center [93, 646] width 85 height 12
click at [88, 473] on div "You can't beat Ad541945 kelloggs Sep 3, 2025 6:45 PM" at bounding box center [44, 529] width 88 height 113
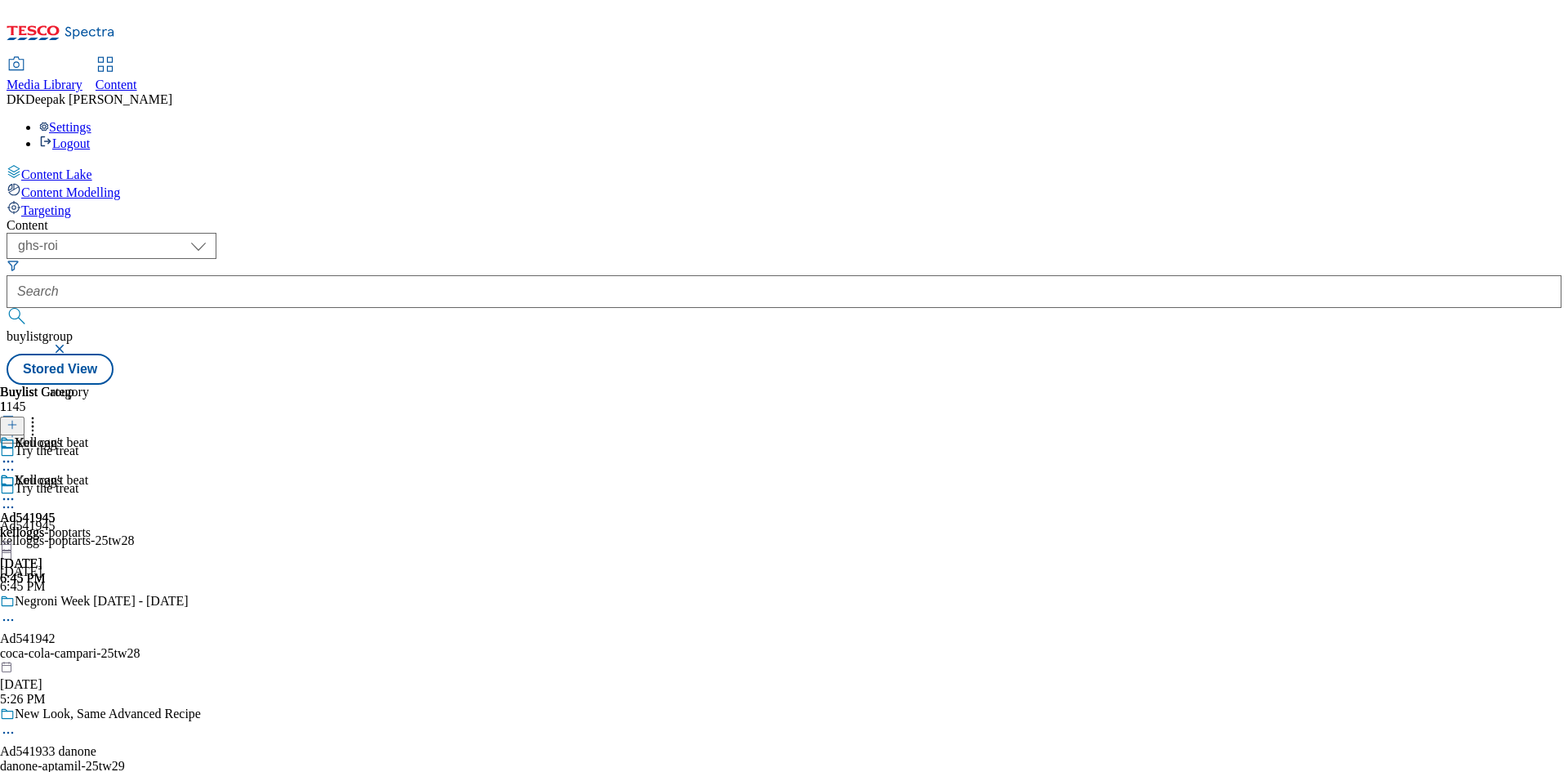
click at [88, 473] on div "You can't beat Ad541945 kelloggs Sep 3, 2025 6:45 PM" at bounding box center [44, 529] width 88 height 113
click at [16, 491] on icon at bounding box center [8, 499] width 16 height 16
click at [76, 524] on button "Edit" at bounding box center [55, 533] width 44 height 19
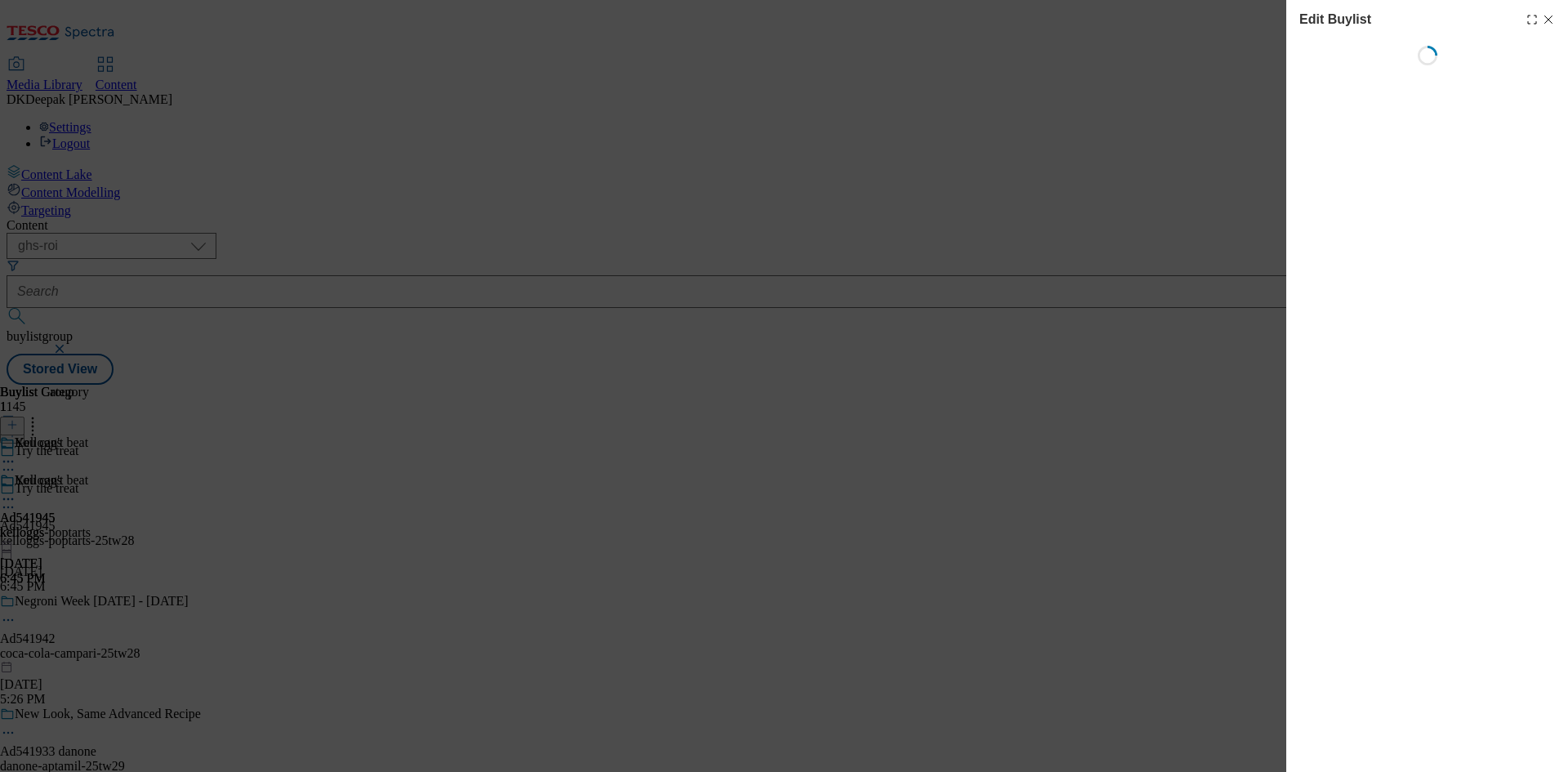
select select "tactical"
select select "supplier funded short term 1-3 weeks"
select select "dunnhumby"
select select "Banner"
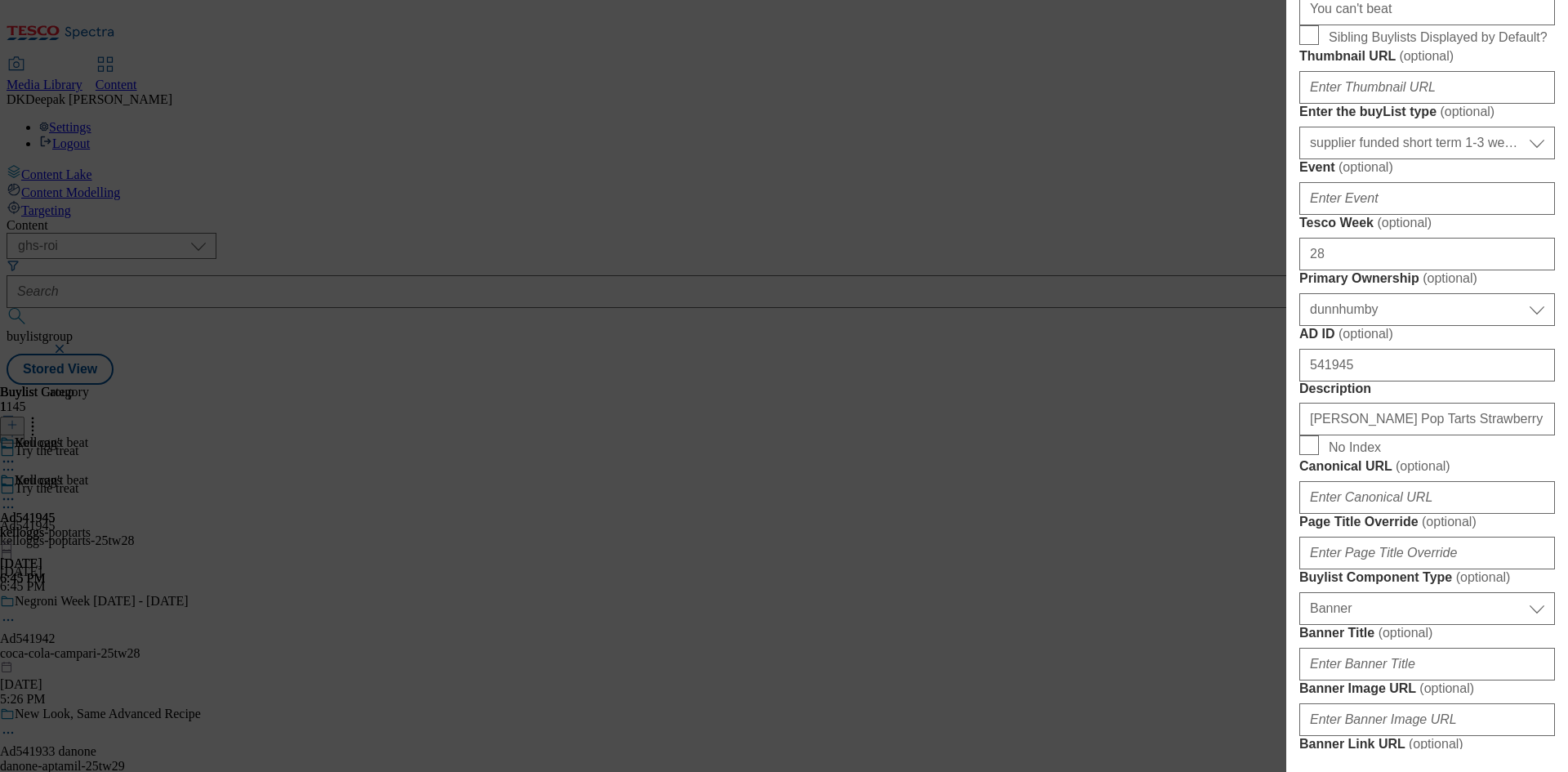
scroll to position [572, 0]
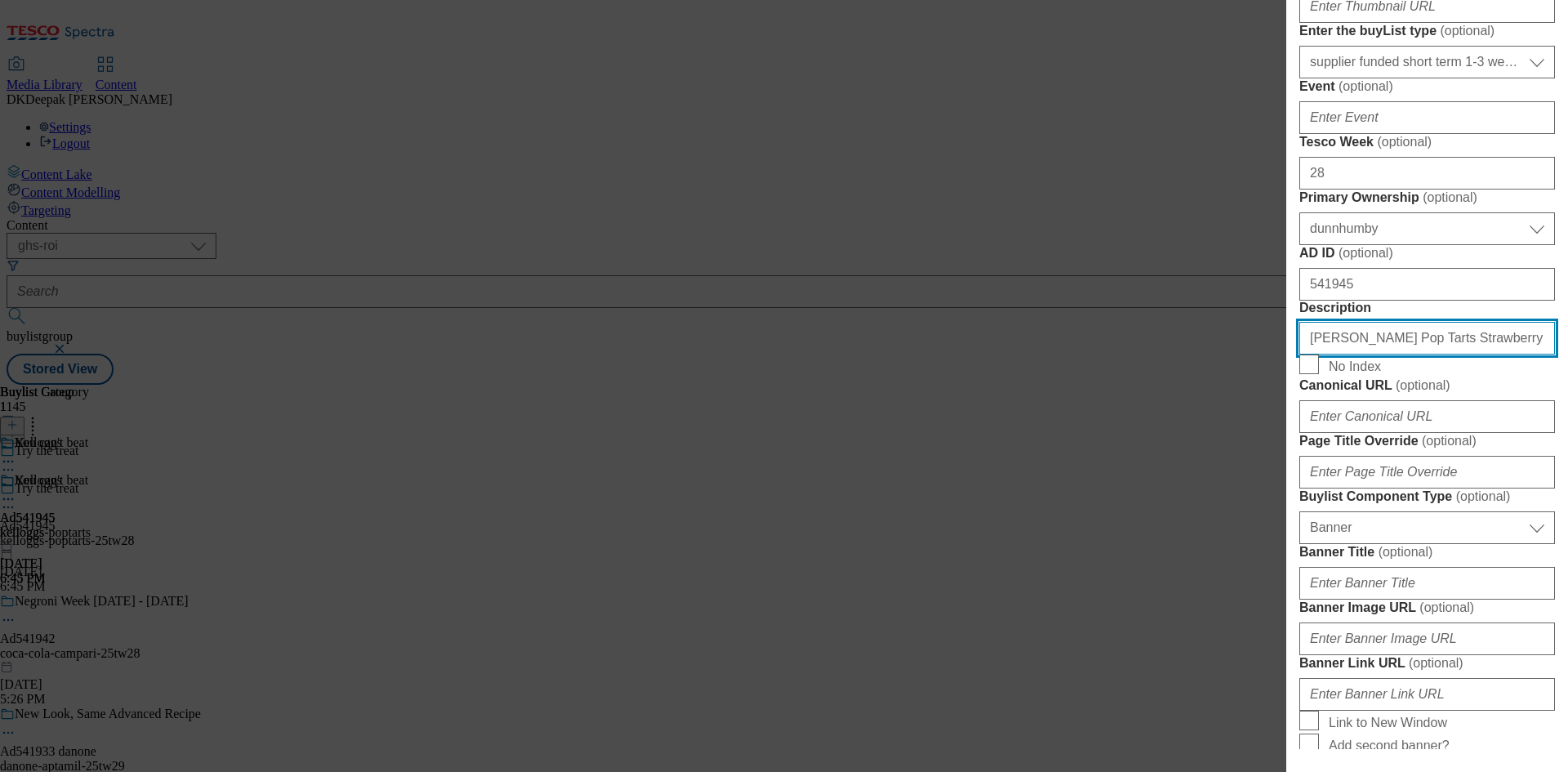
click at [1400, 355] on input "Kellogg's Pop Tarts Strawberry Sensation Pastry Snacks 8x48g" at bounding box center [1427, 338] width 256 height 33
click at [1062, 278] on div "Edit Buylist Tags 1 tags selected buylist English Content Properties Label Ad54…" at bounding box center [784, 386] width 1568 height 772
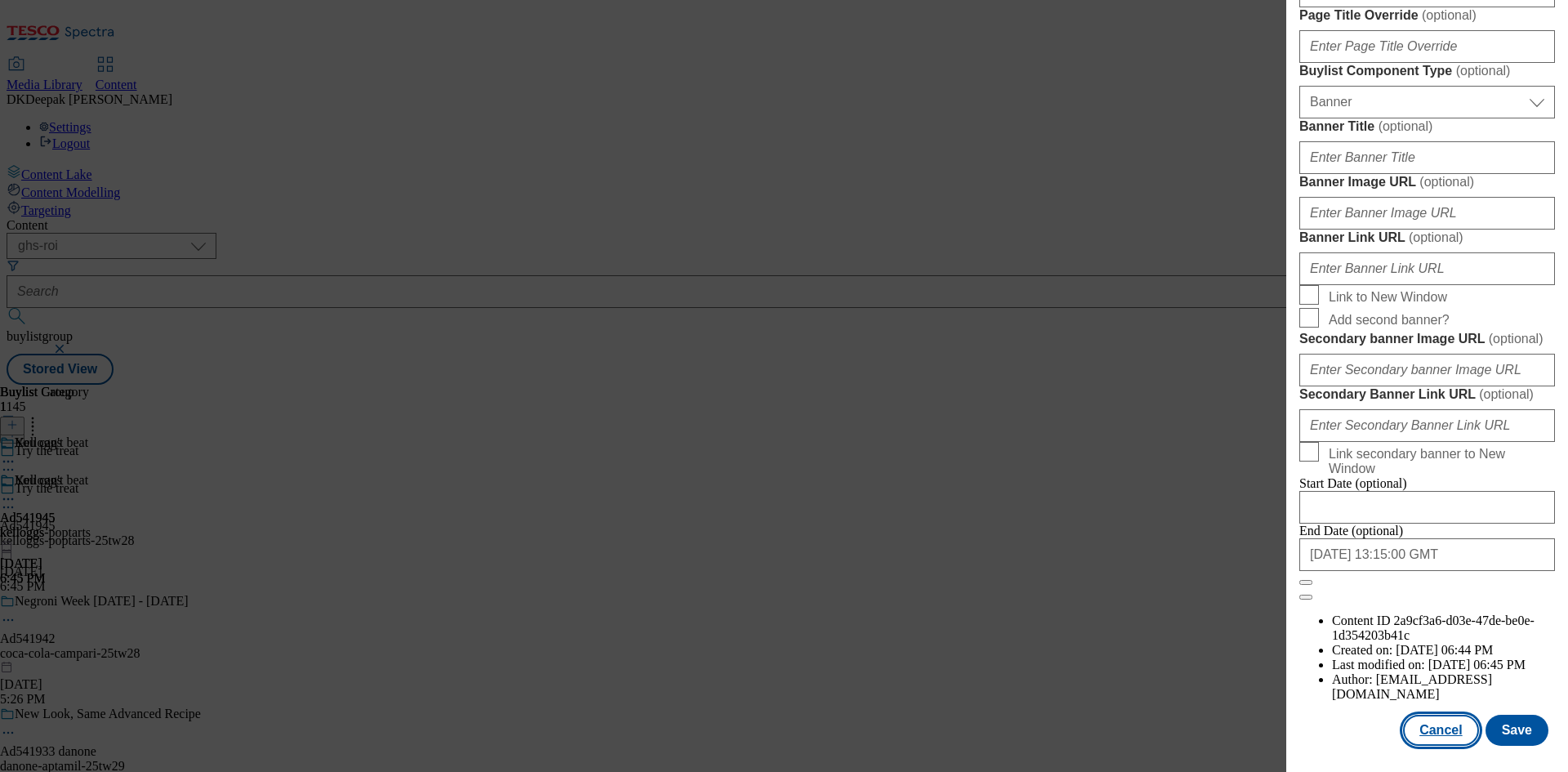
click at [1441, 716] on button "Cancel" at bounding box center [1441, 730] width 75 height 31
select select "tactical"
select select "supplier funded short term 1-3 weeks"
select select "dunnhumby"
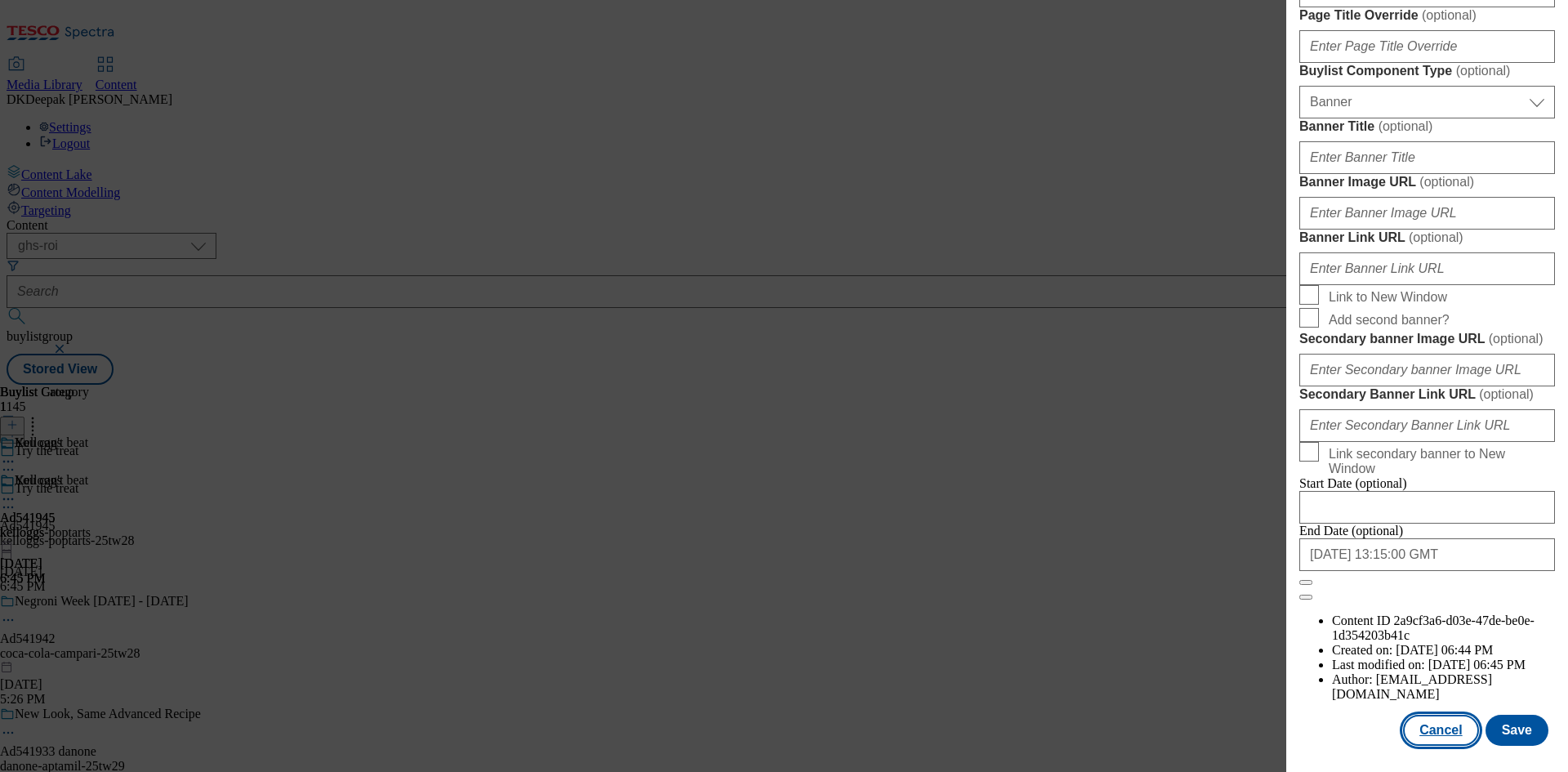
select select "Banner"
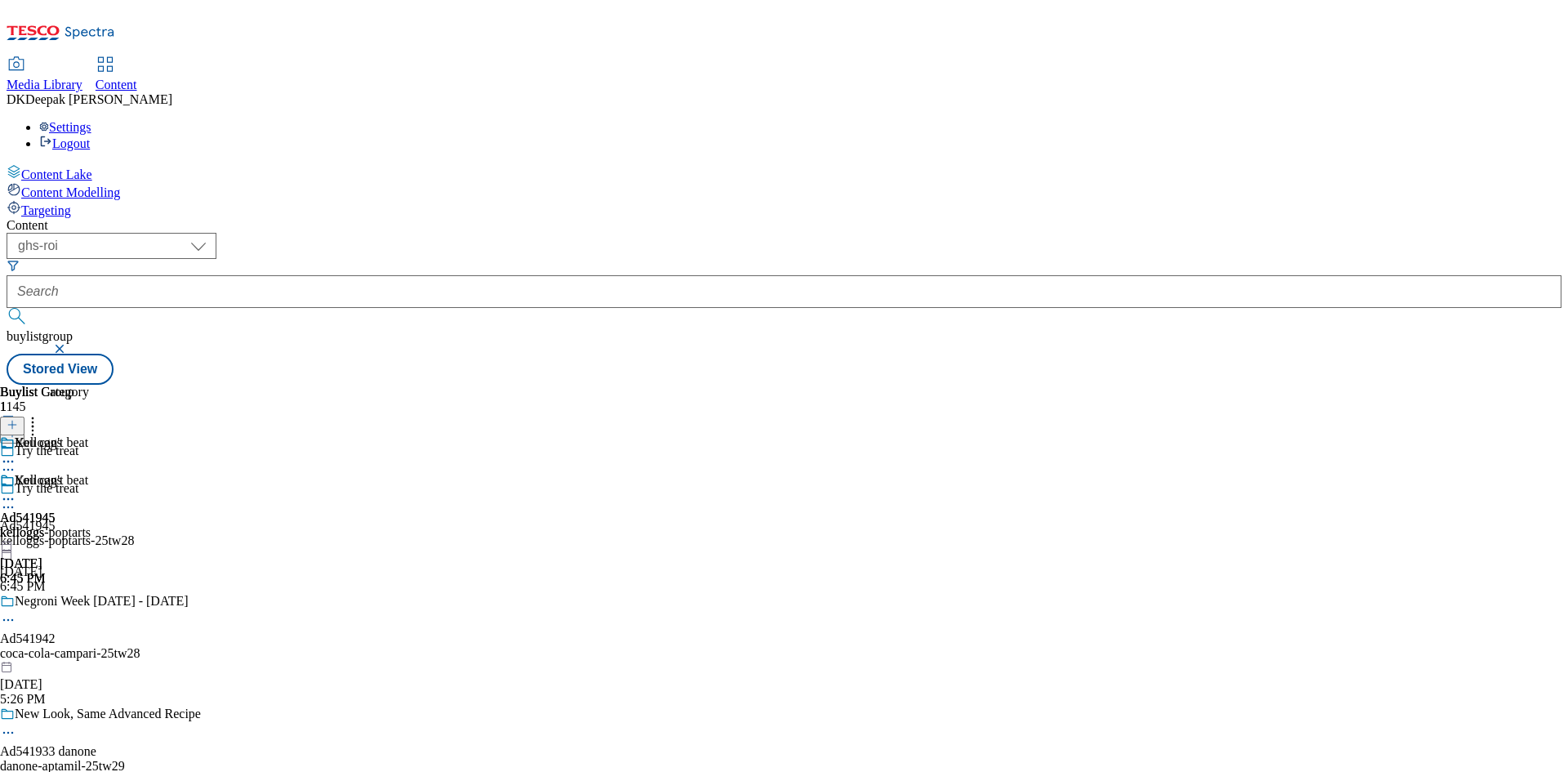
click at [16, 491] on icon at bounding box center [8, 499] width 16 height 16
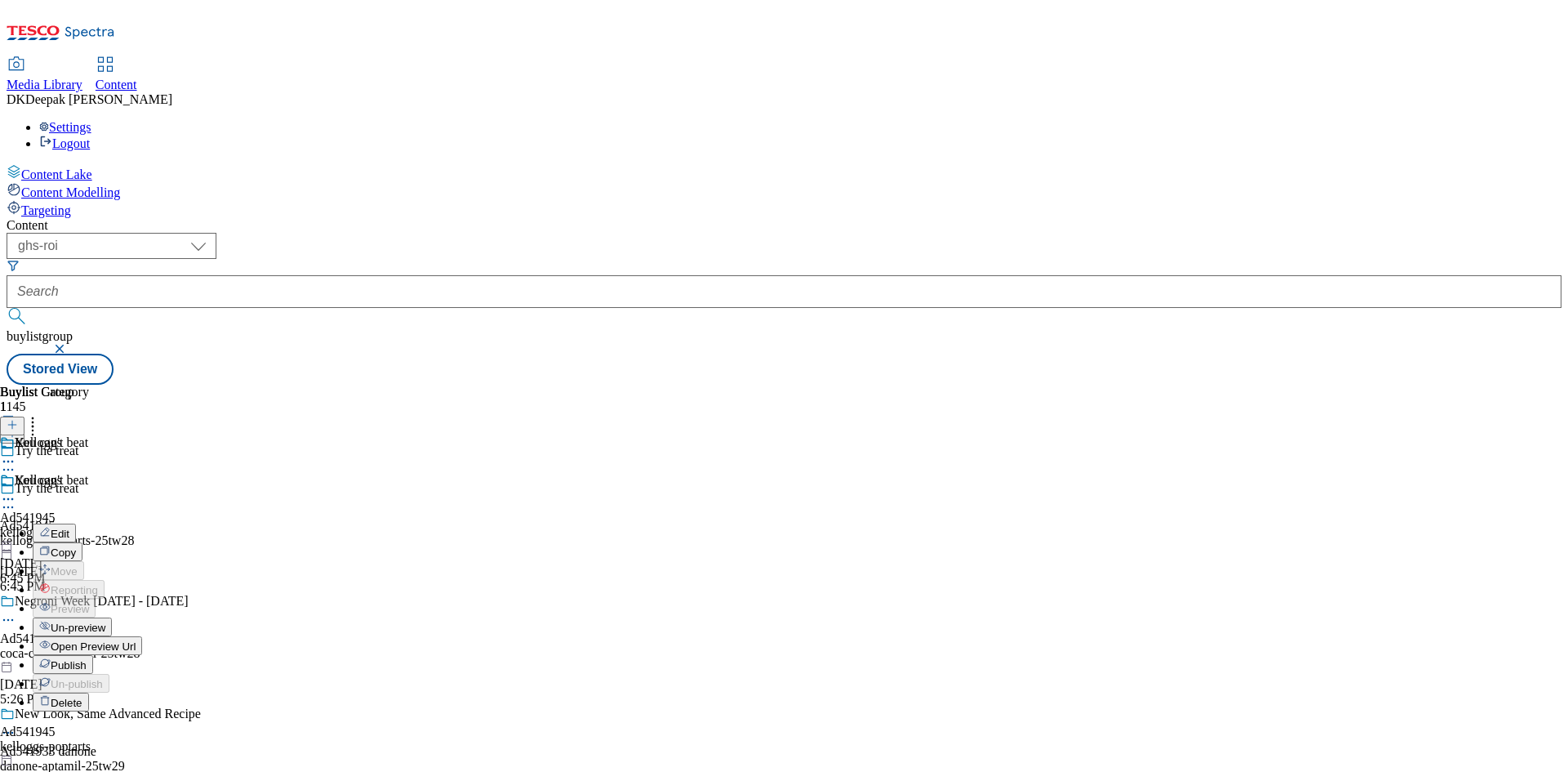
click at [76, 524] on button "Edit" at bounding box center [55, 533] width 44 height 19
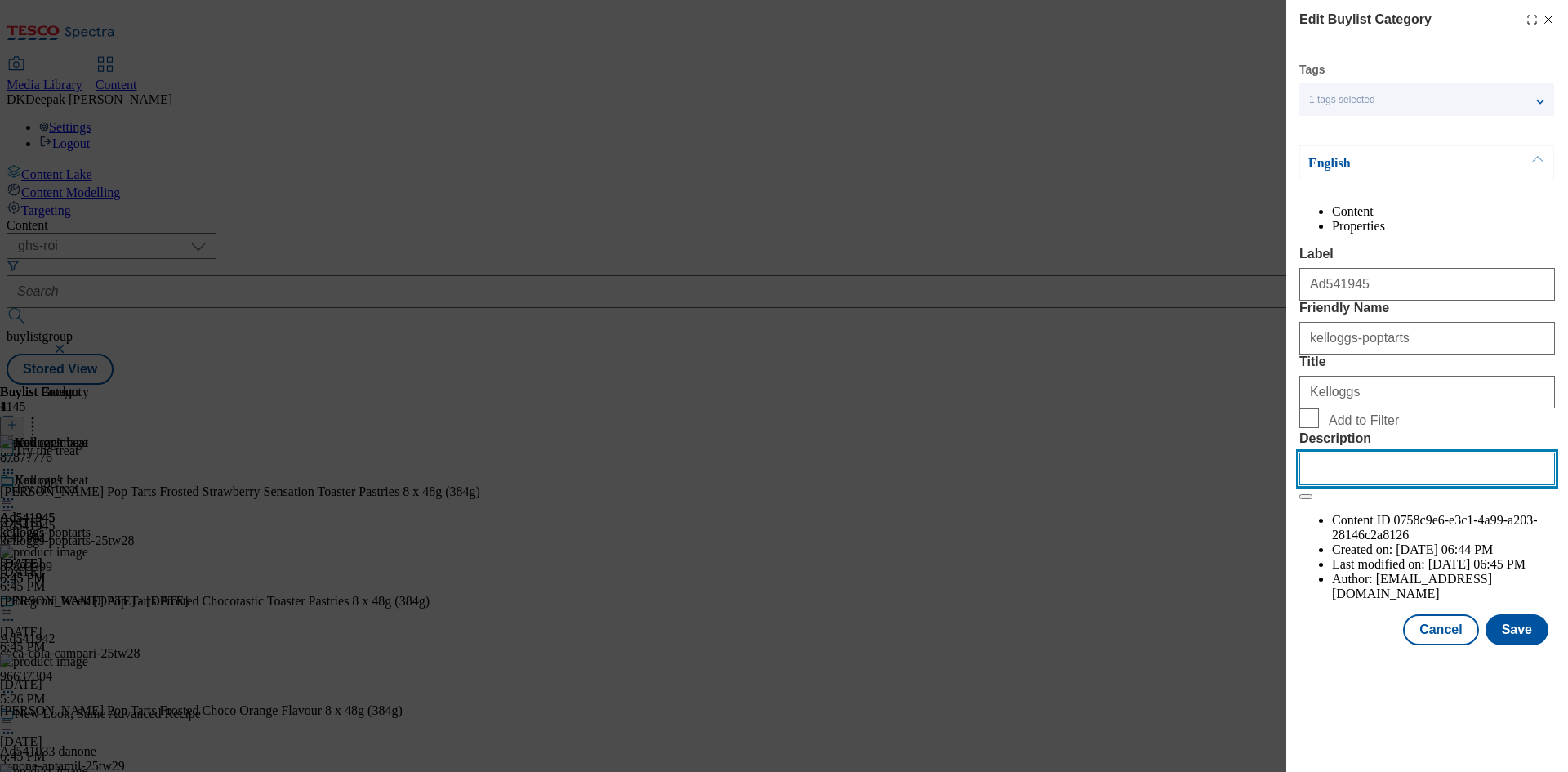
click at [1302, 485] on input "Description" at bounding box center [1427, 468] width 256 height 33
paste input "Kellogg's Pop Tarts Strawberry Sensation Pastry Snacks 8x48g"
type input "Kellogg's Pop Tarts Strawberry Sensation Pastry Snacks 8x48g"
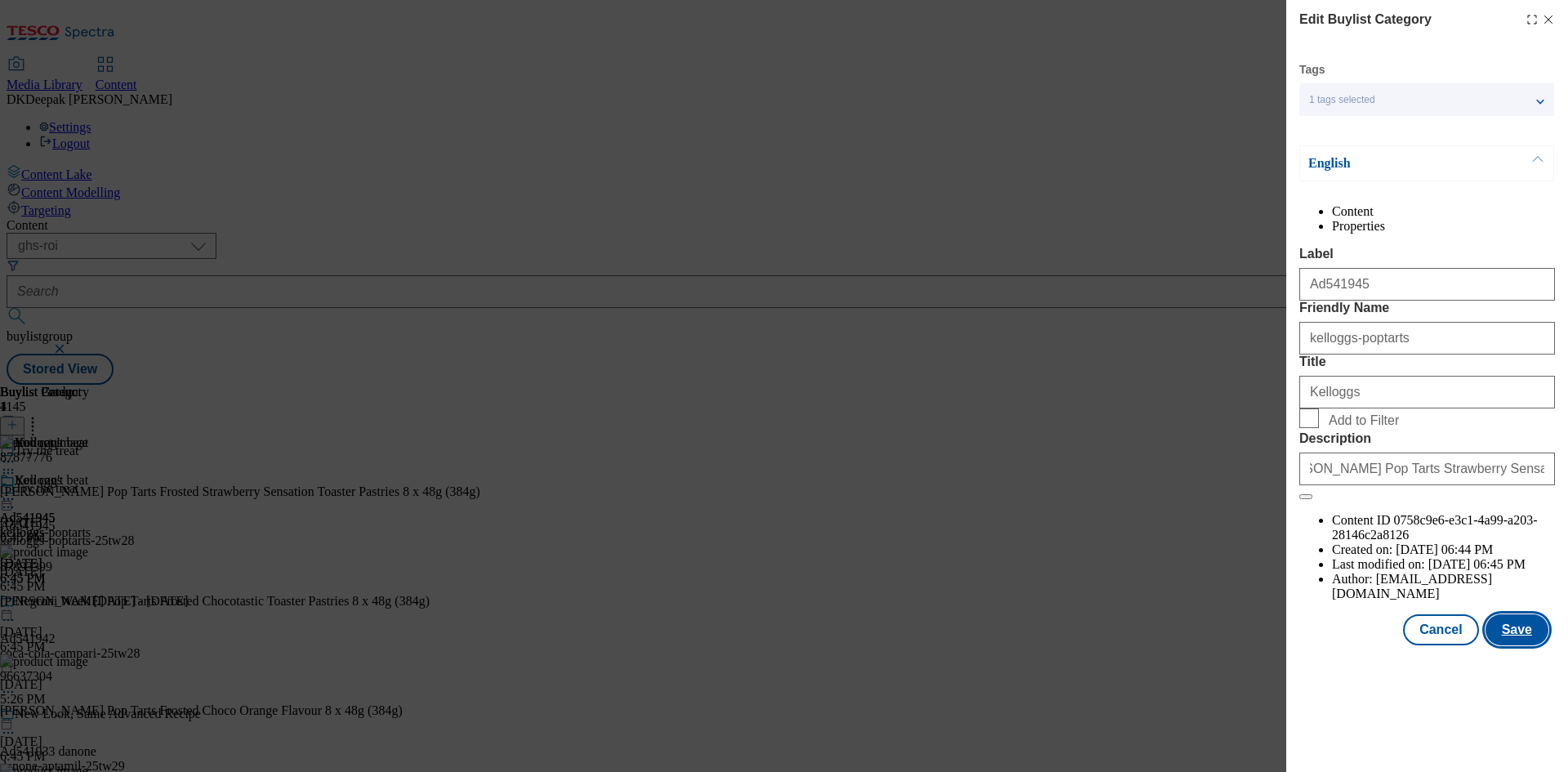
click at [1509, 645] on button "Save" at bounding box center [1516, 629] width 63 height 31
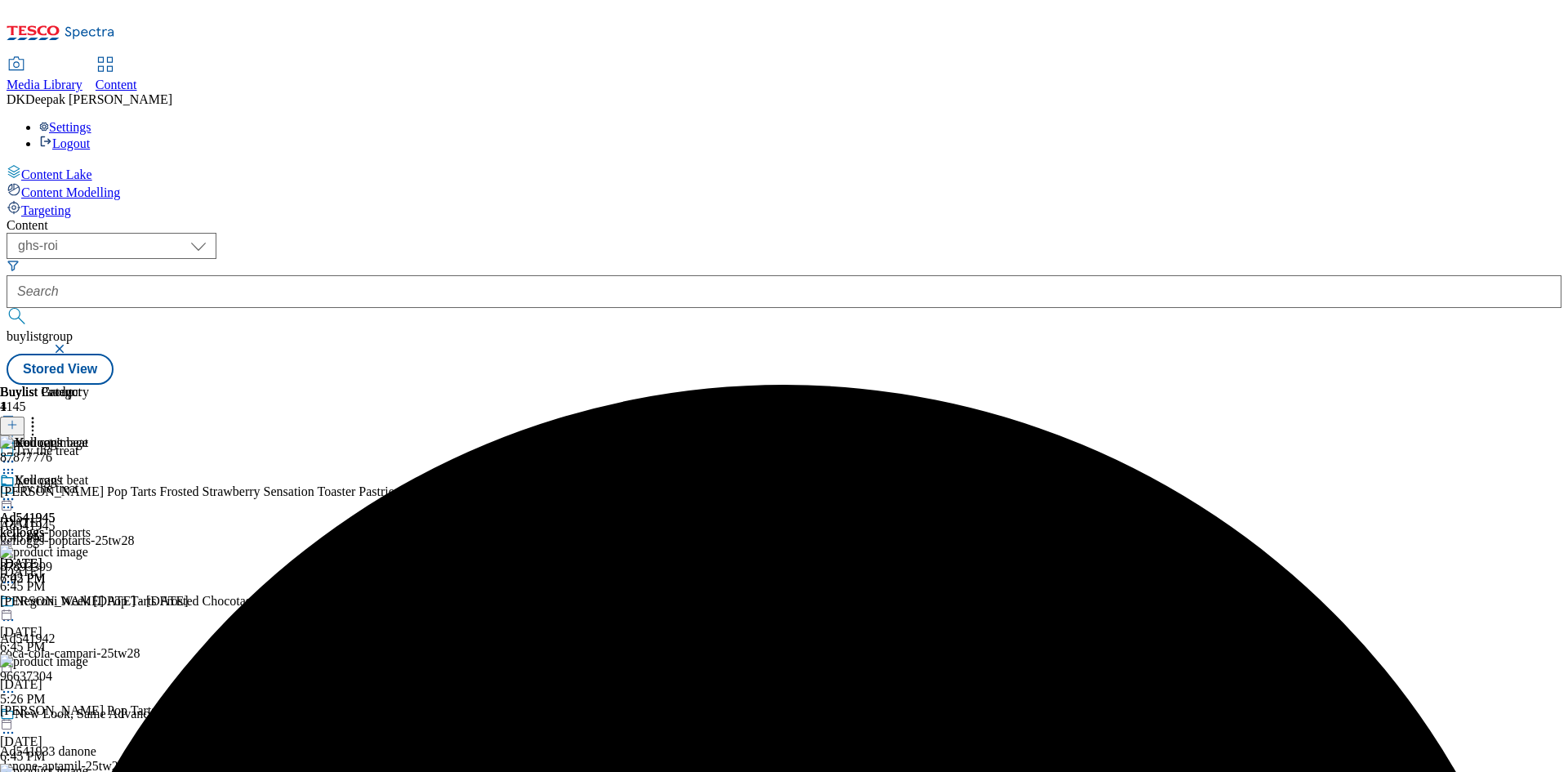
click at [16, 499] on icon at bounding box center [8, 507] width 16 height 16
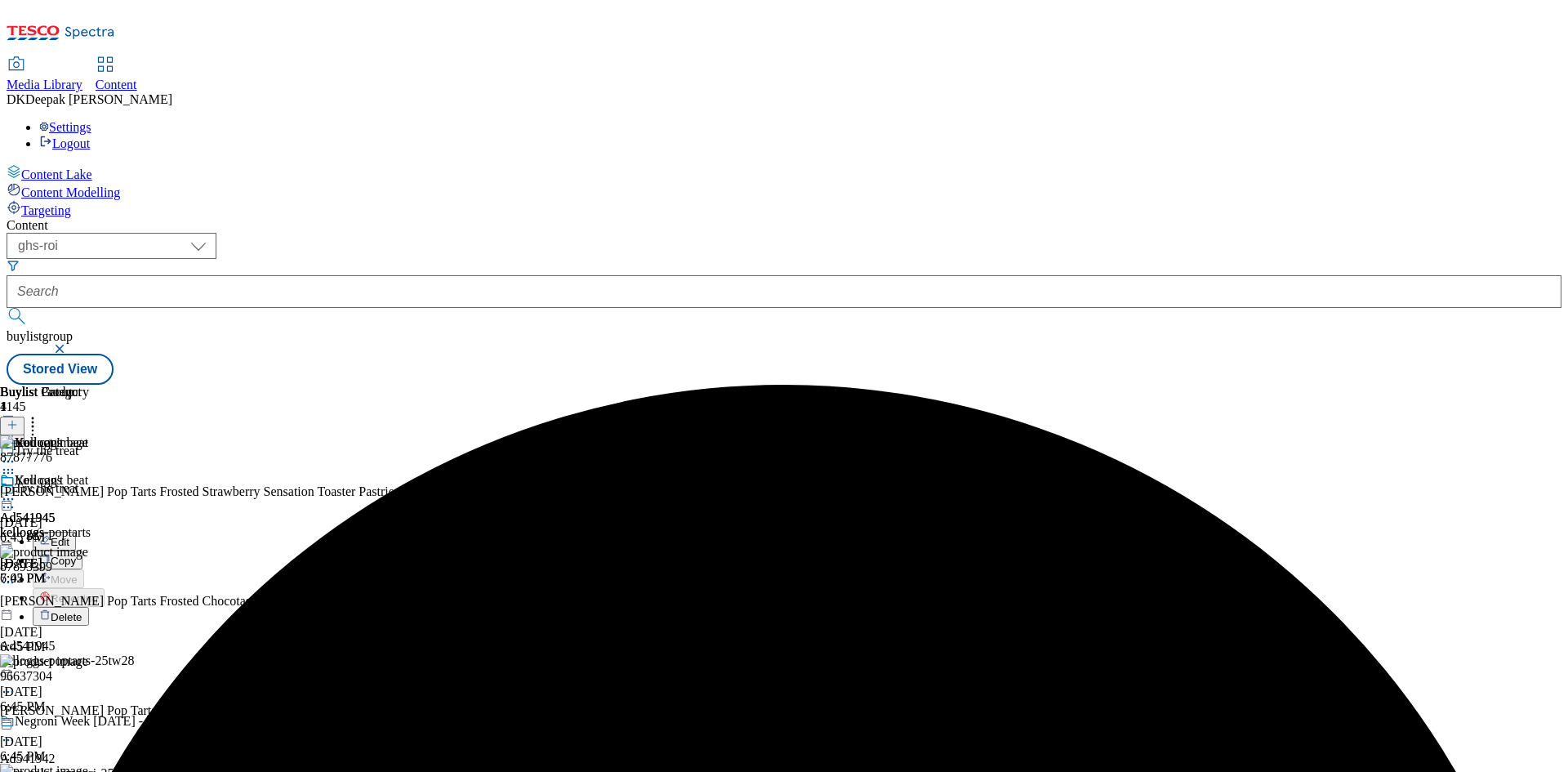
click at [76, 532] on button "Edit" at bounding box center [55, 541] width 44 height 19
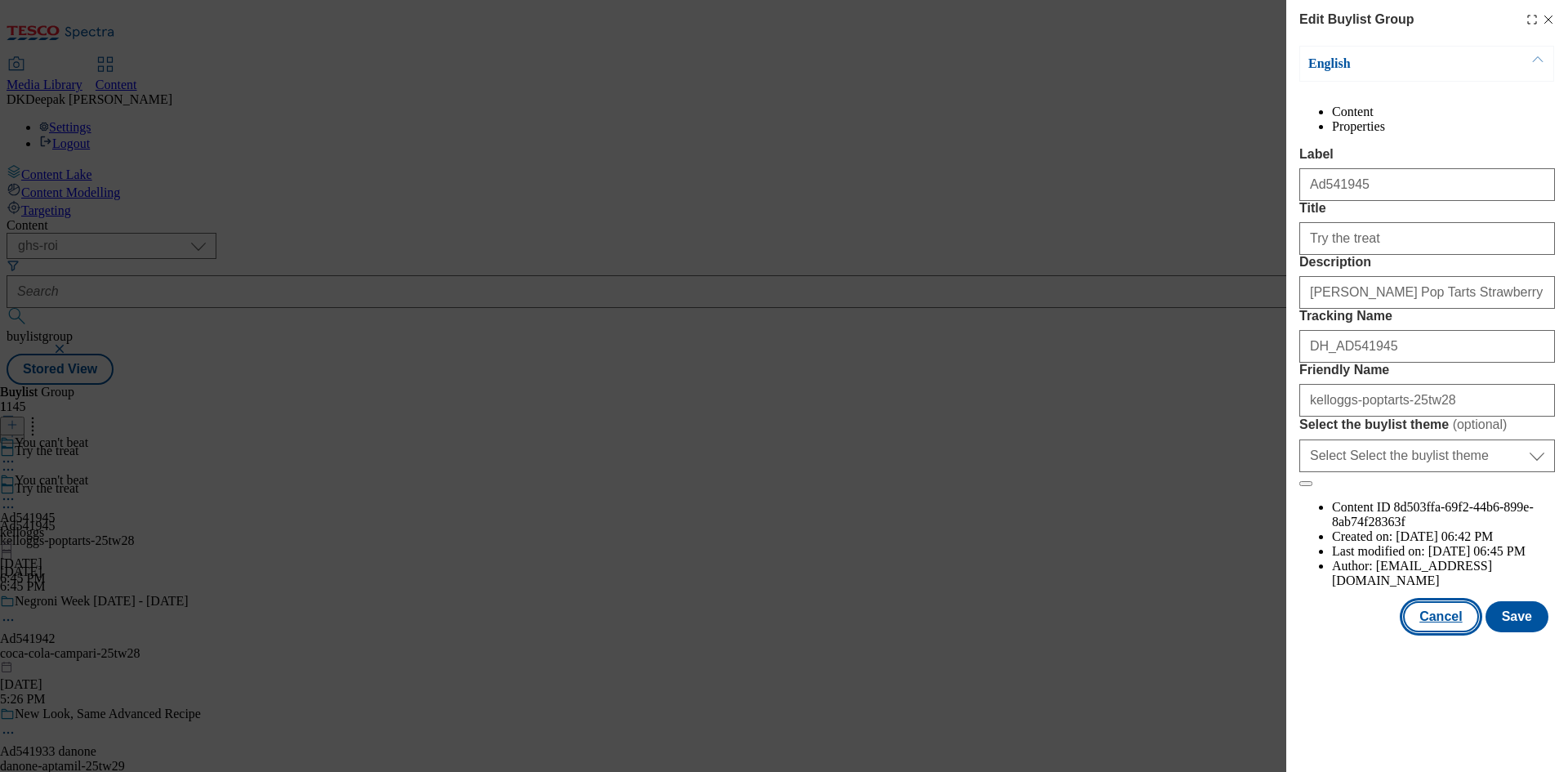
click at [1433, 632] on button "Cancel" at bounding box center [1441, 617] width 75 height 31
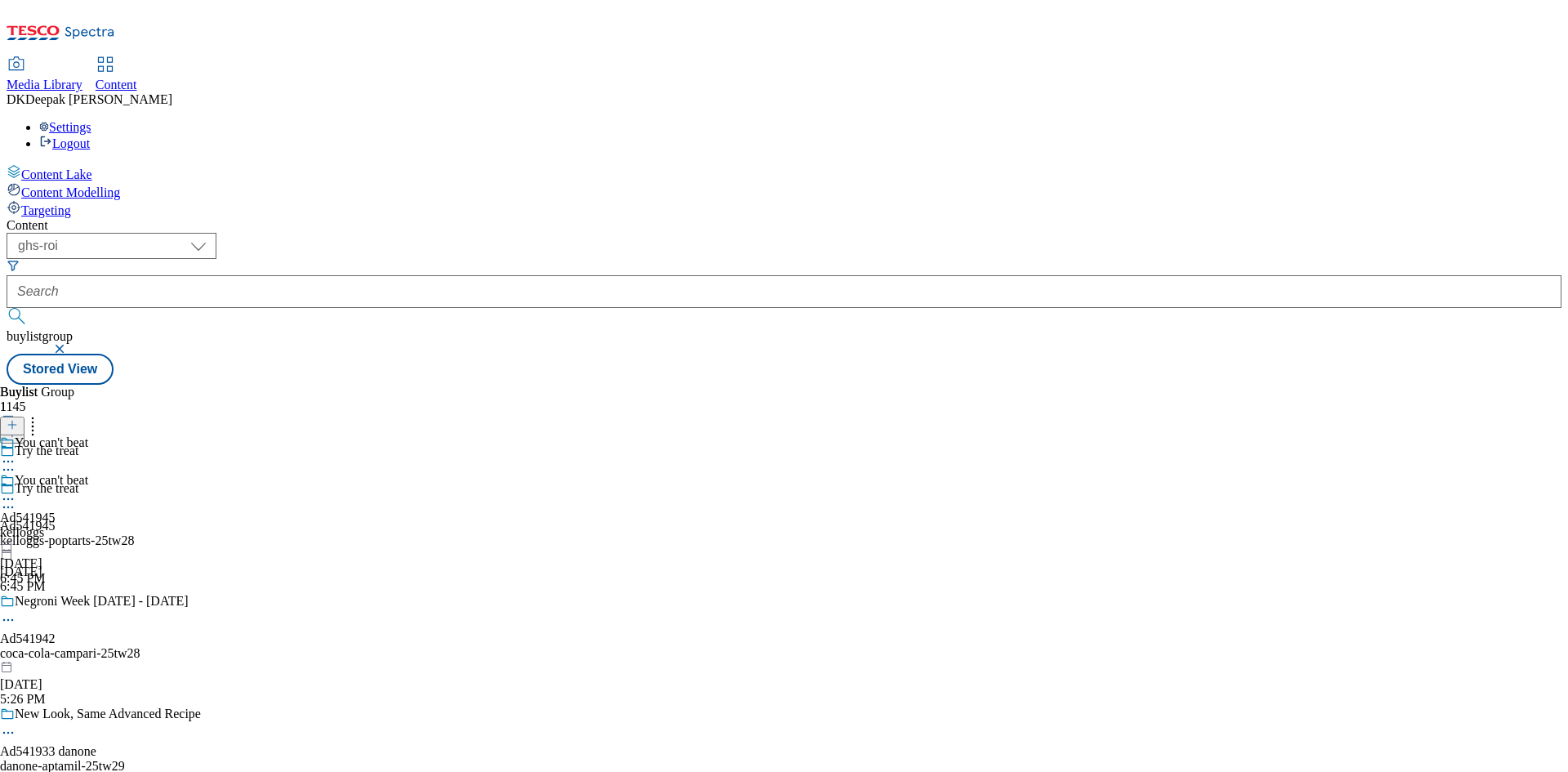
click at [88, 473] on div "You can't beat Ad541945 kelloggs Sep 3, 2025 6:45 PM" at bounding box center [44, 529] width 88 height 113
click at [16, 453] on icon at bounding box center [8, 461] width 16 height 16
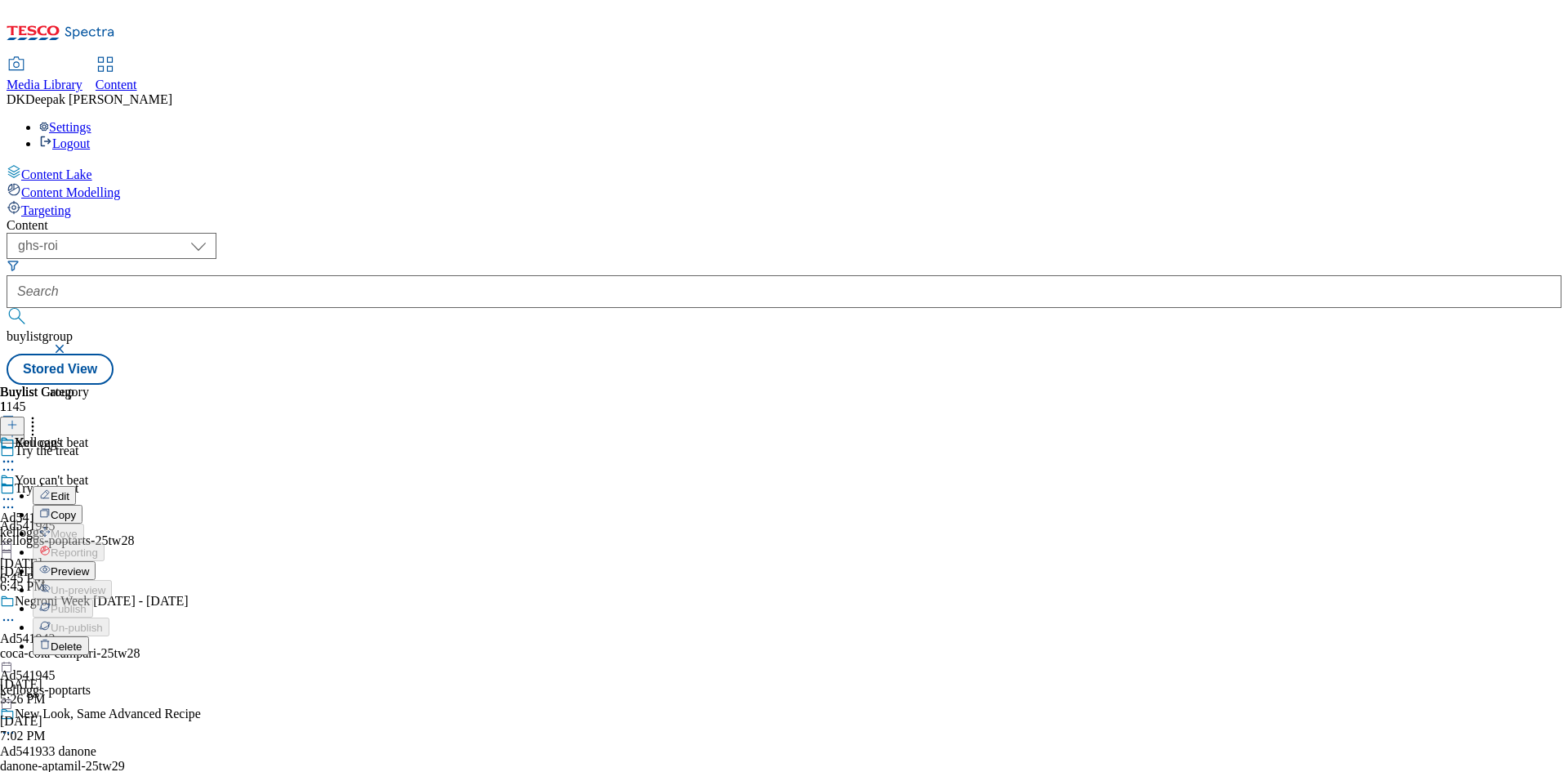
click at [89, 565] on span "Preview" at bounding box center [70, 570] width 38 height 12
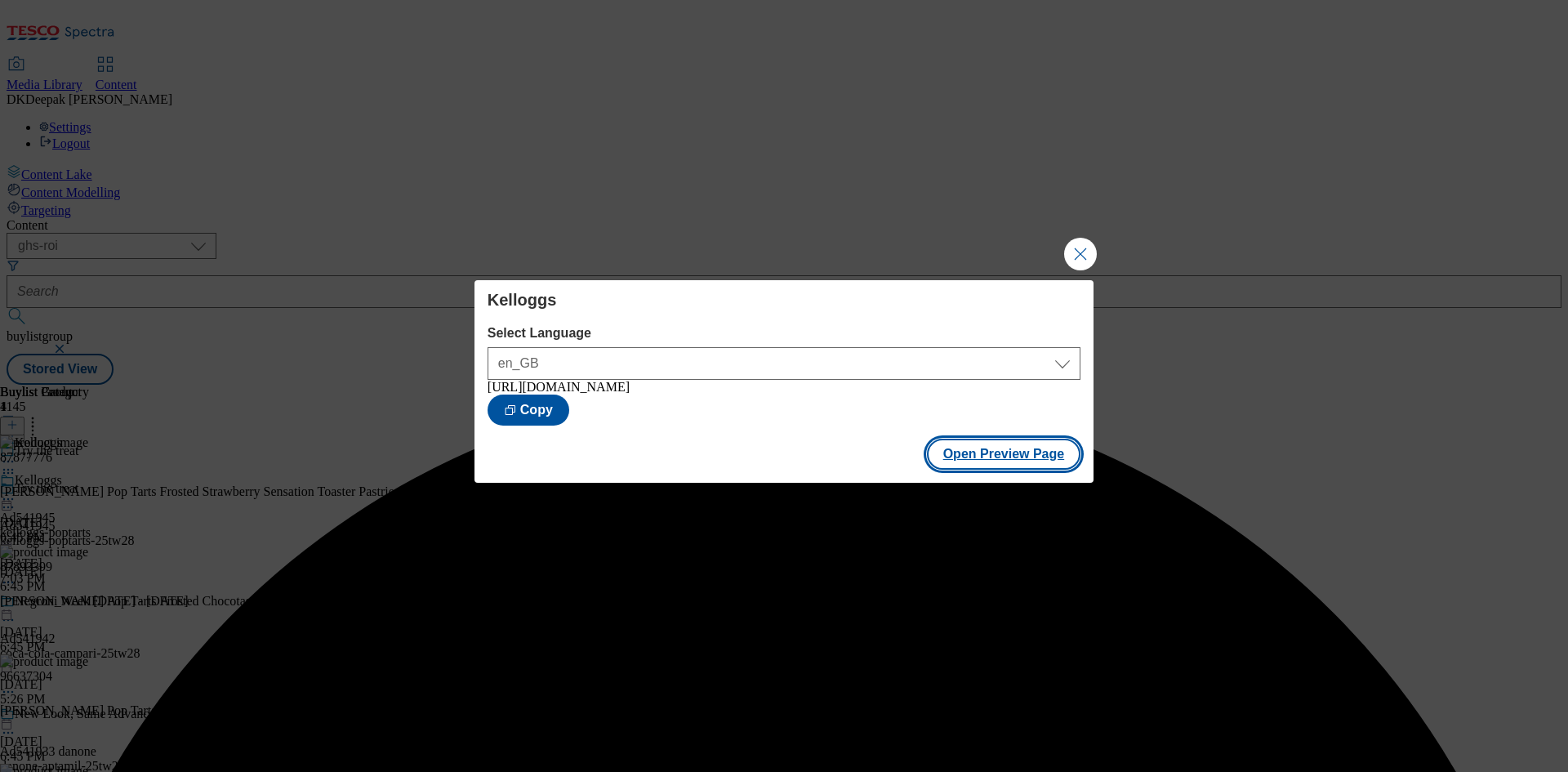
click at [1000, 455] on button "Open Preview Page" at bounding box center [1004, 454] width 155 height 31
click at [1073, 244] on button "Close Modal" at bounding box center [1081, 254] width 33 height 33
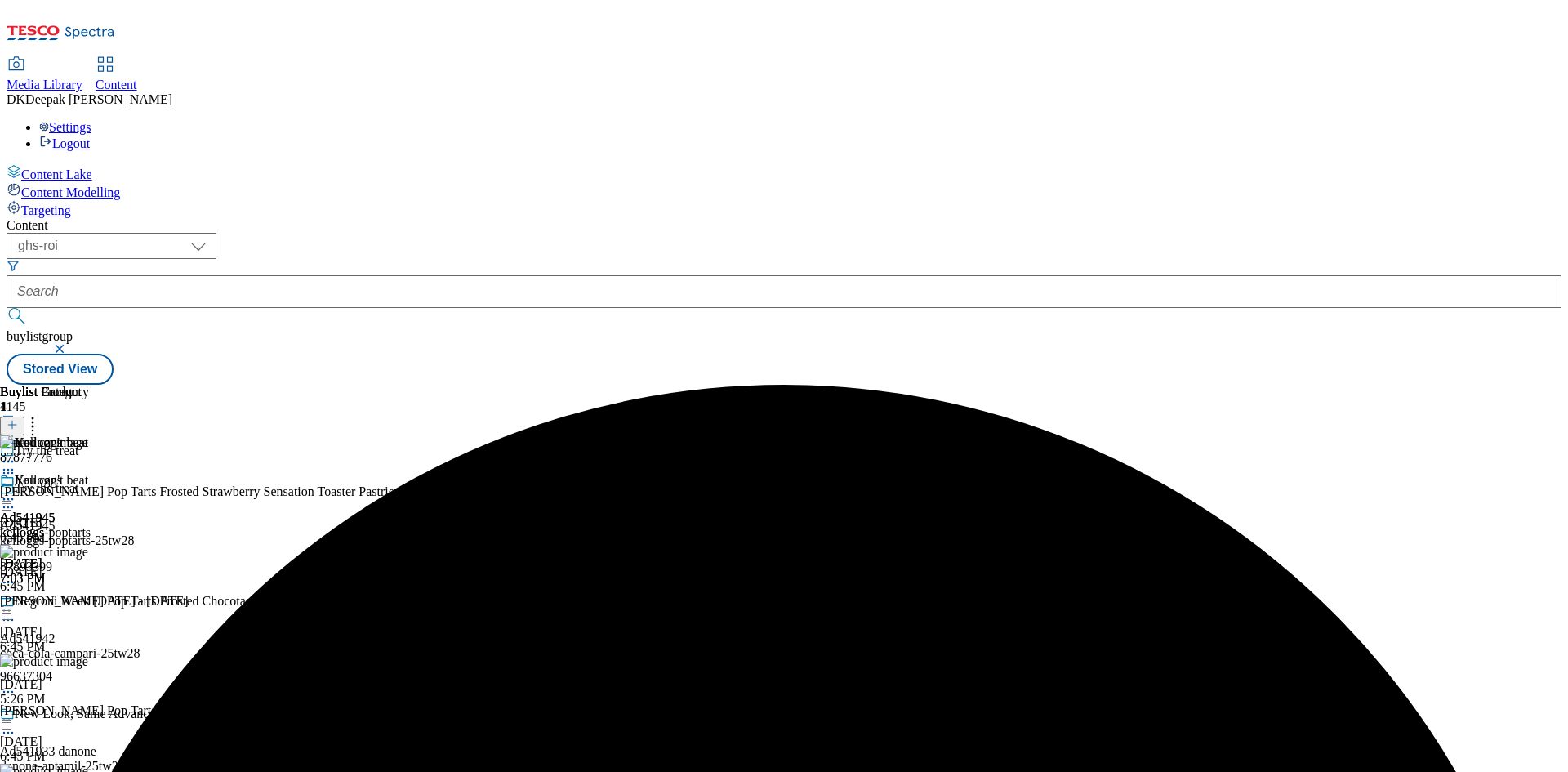
click at [16, 491] on icon at bounding box center [8, 499] width 16 height 16
click at [86, 659] on span "Publish" at bounding box center [69, 665] width 36 height 12
drag, startPoint x: 287, startPoint y: 133, endPoint x: 278, endPoint y: 136, distance: 9.5
click at [216, 233] on select "ghs-roi ghs-[GEOGRAPHIC_DATA]" at bounding box center [111, 246] width 210 height 26
select select "ghs-[GEOGRAPHIC_DATA]"
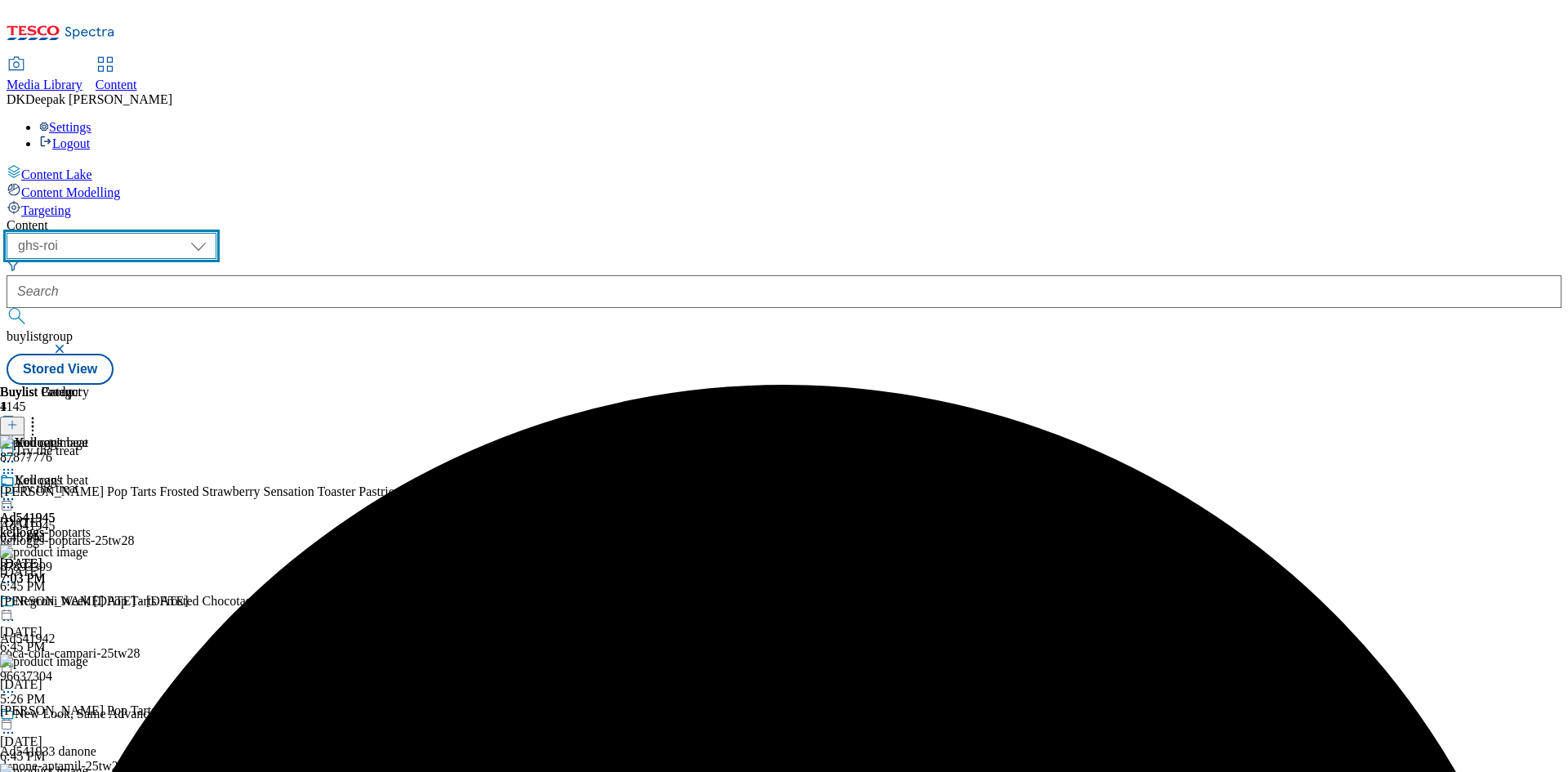
click at [212, 233] on select "ghs-roi ghs-[GEOGRAPHIC_DATA]" at bounding box center [111, 246] width 210 height 26
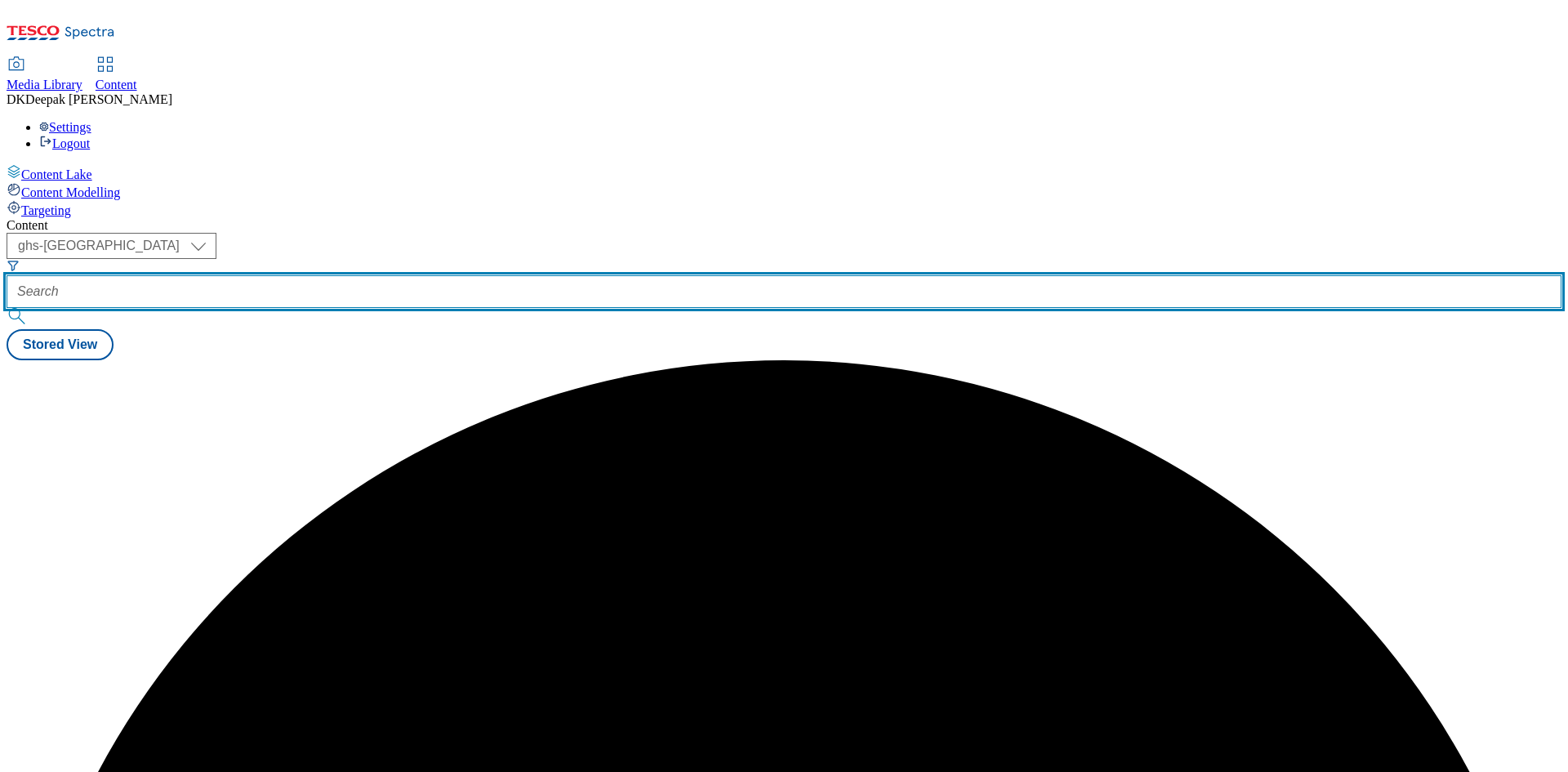
click at [388, 276] on input "text" at bounding box center [784, 292] width 1555 height 33
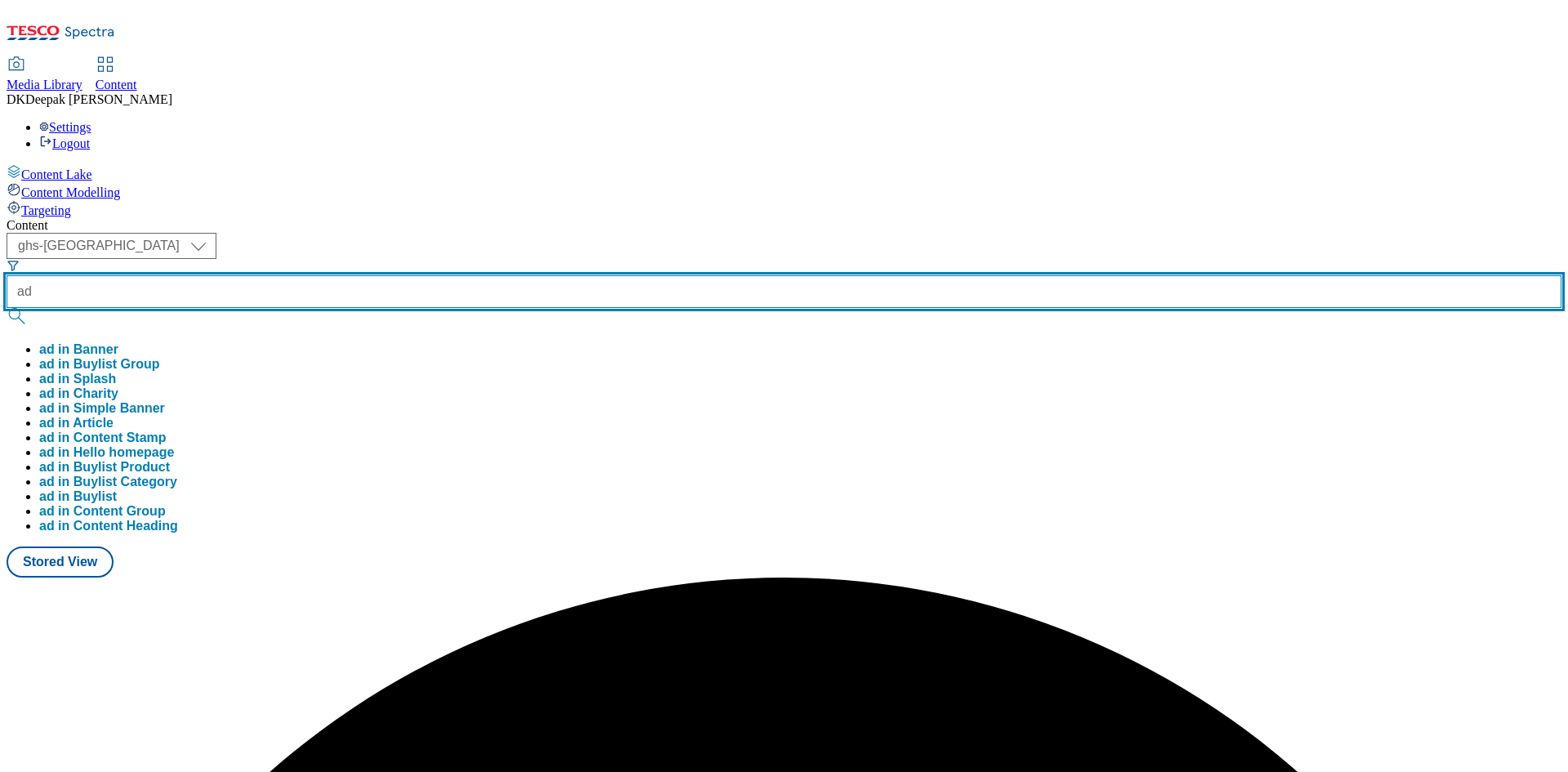
paste input "541812"
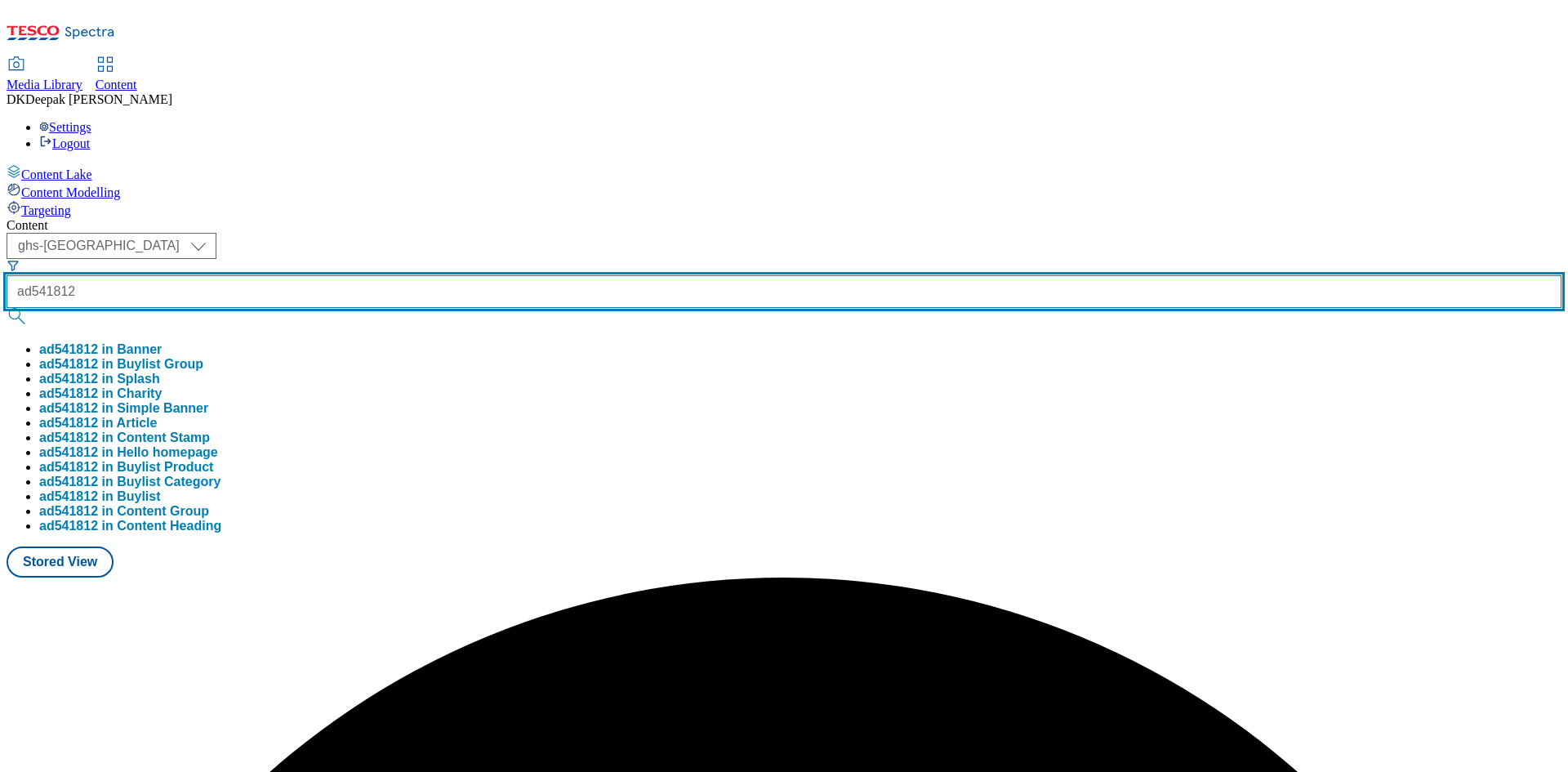
type input "ad541812"
click at [6, 308] on button "submit" at bounding box center [17, 316] width 23 height 16
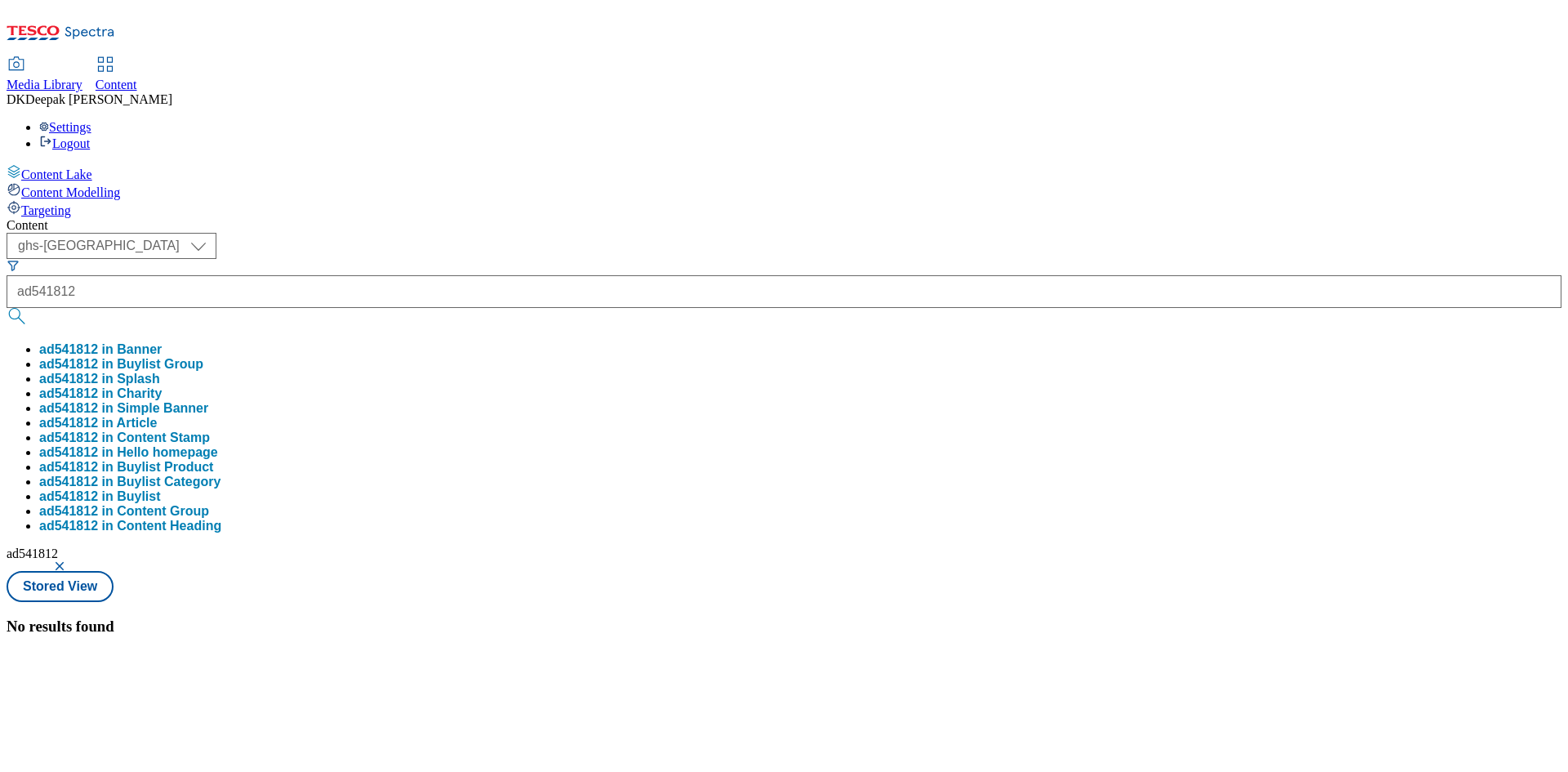
click at [69, 561] on button "button" at bounding box center [61, 566] width 16 height 10
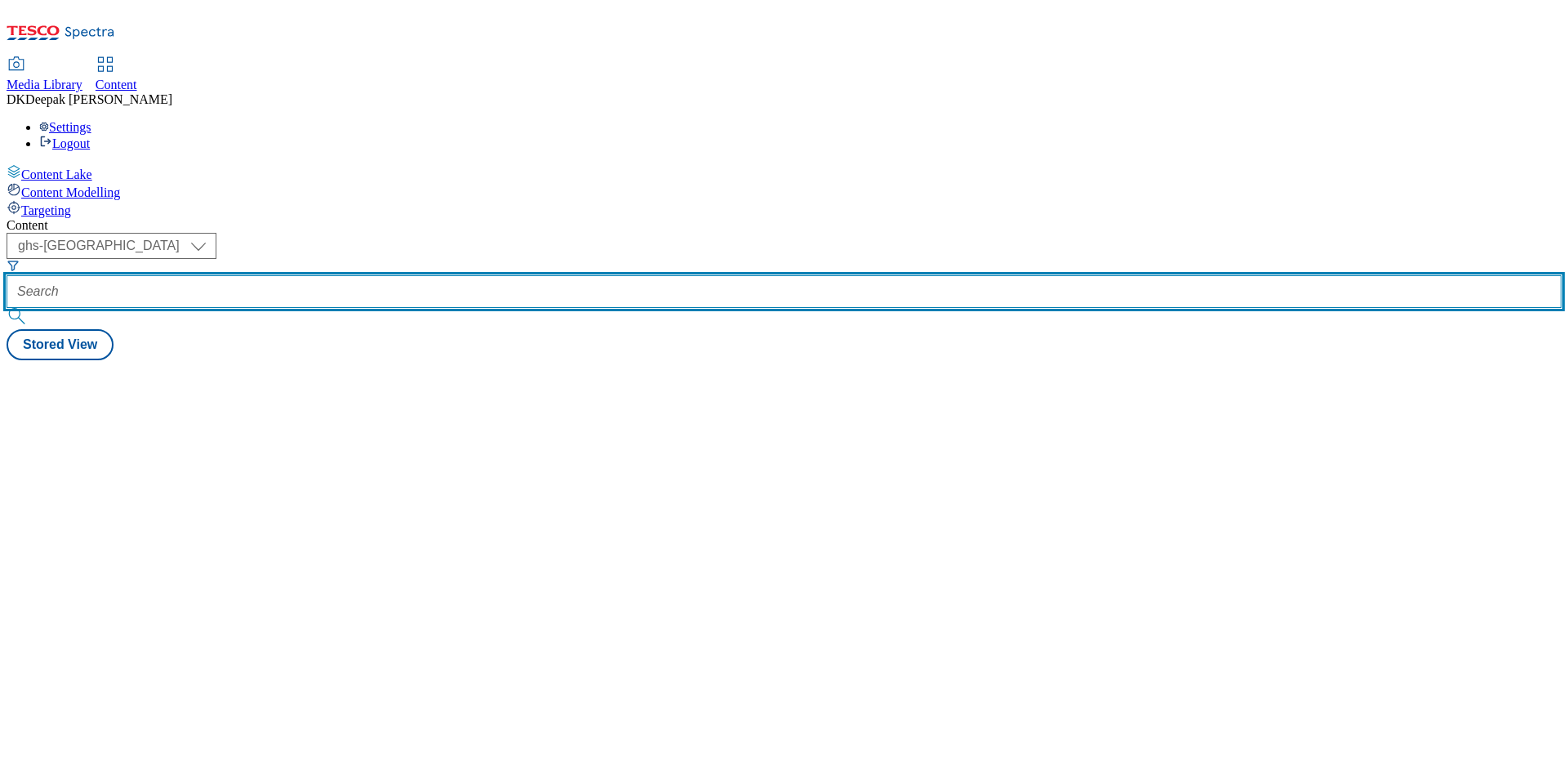
click at [413, 276] on input "text" at bounding box center [784, 292] width 1555 height 33
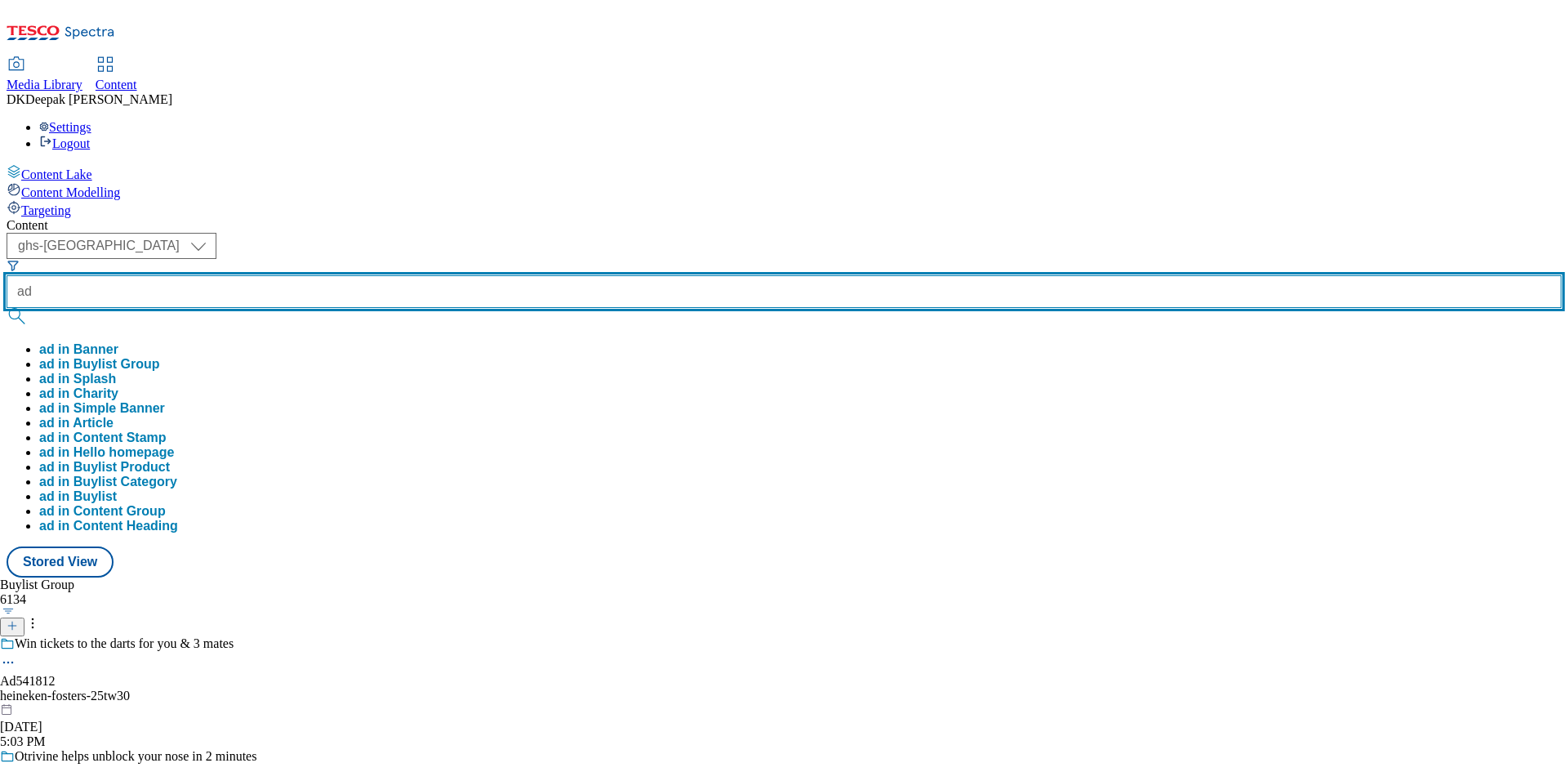
paste input "541812"
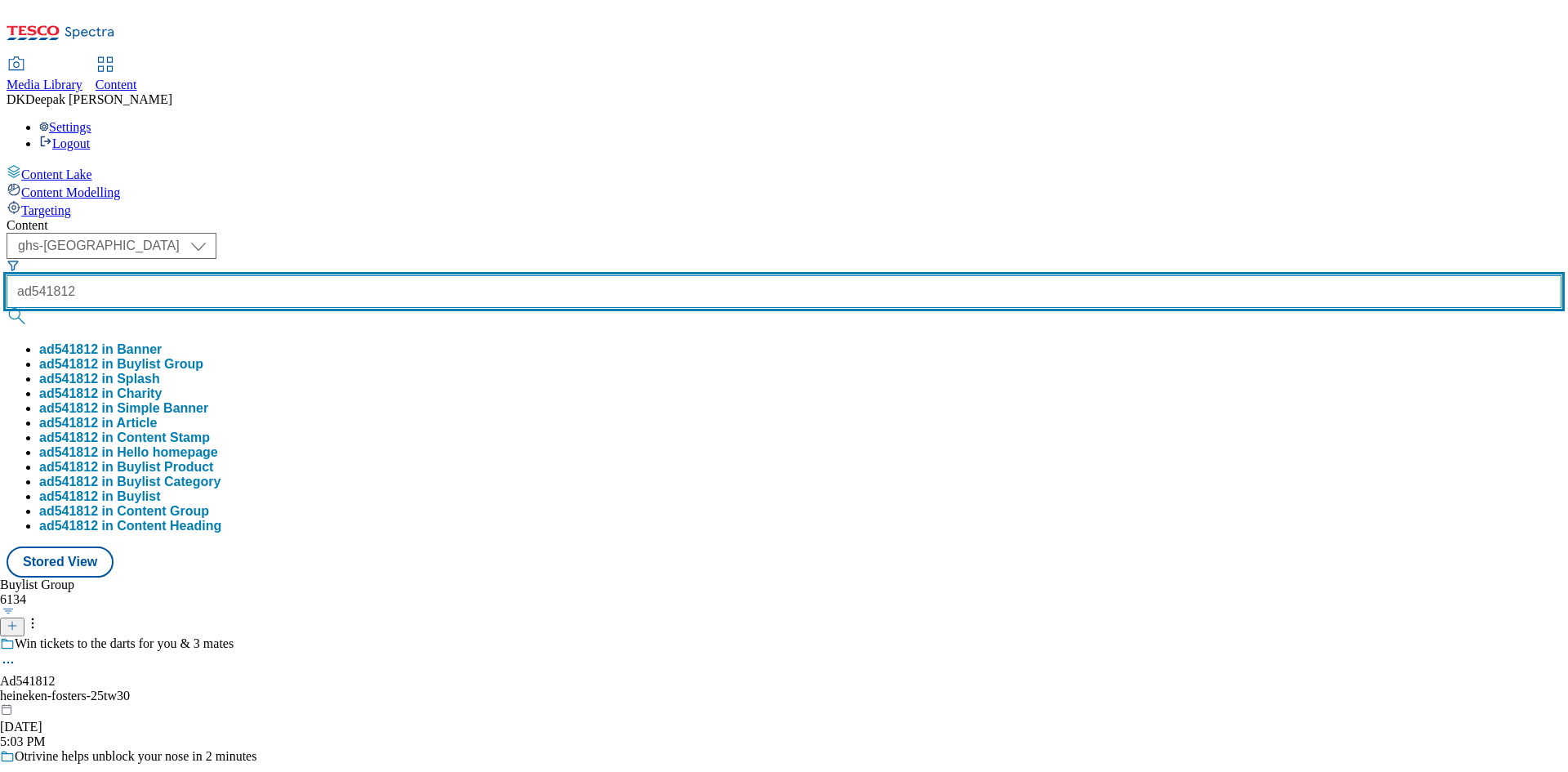
type input "ad541812"
click at [6, 308] on button "submit" at bounding box center [17, 316] width 23 height 16
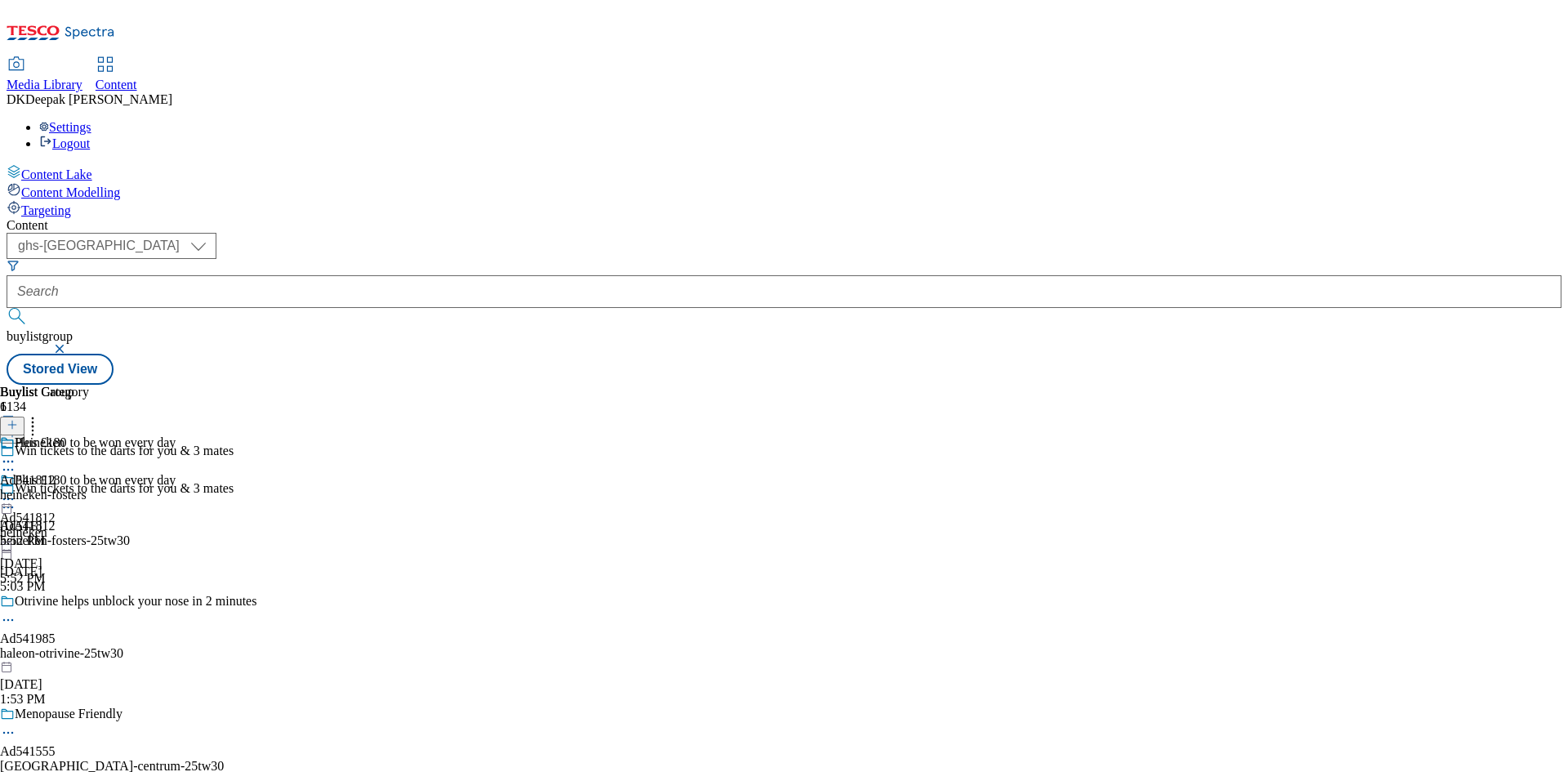
click at [176, 525] on div "heineken" at bounding box center [87, 532] width 176 height 15
click at [89, 487] on div "heineken-fosters" at bounding box center [45, 495] width 89 height 15
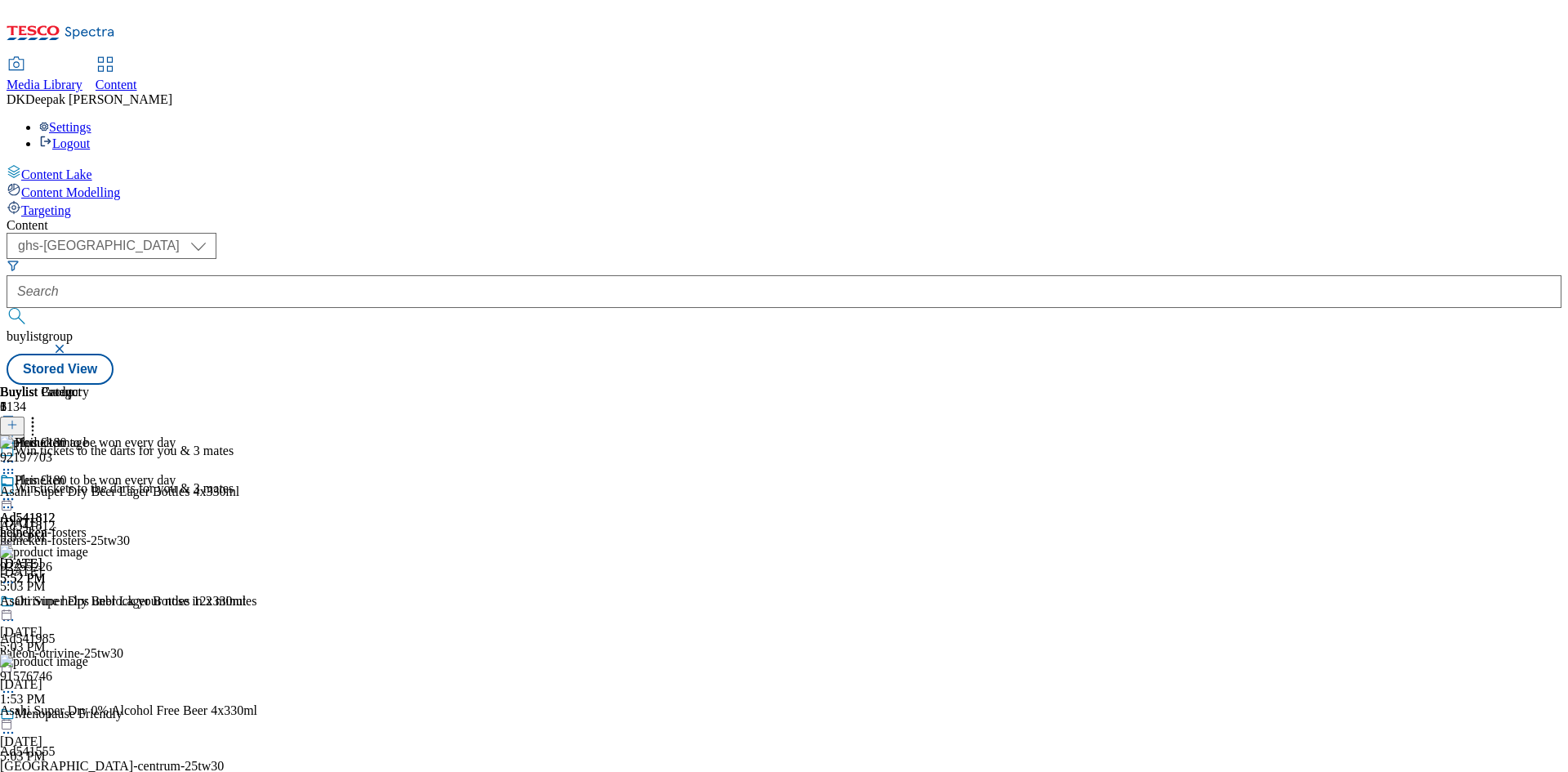
click at [16, 491] on icon at bounding box center [8, 499] width 16 height 16
click at [136, 640] on span "Open Preview Url" at bounding box center [93, 646] width 85 height 12
click at [16, 491] on icon at bounding box center [8, 499] width 16 height 16
